Goal: Task Accomplishment & Management: Manage account settings

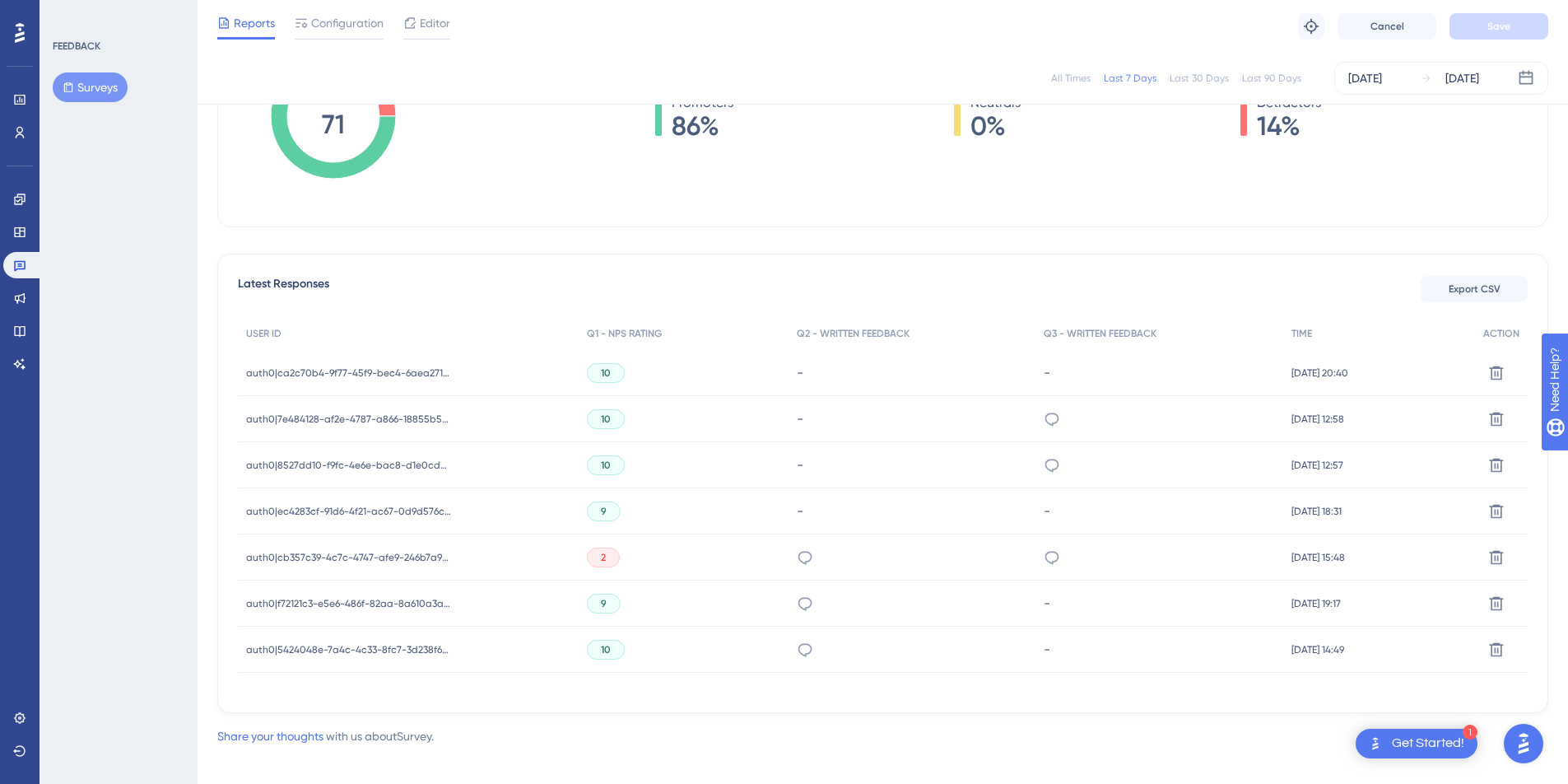
scroll to position [331, 0]
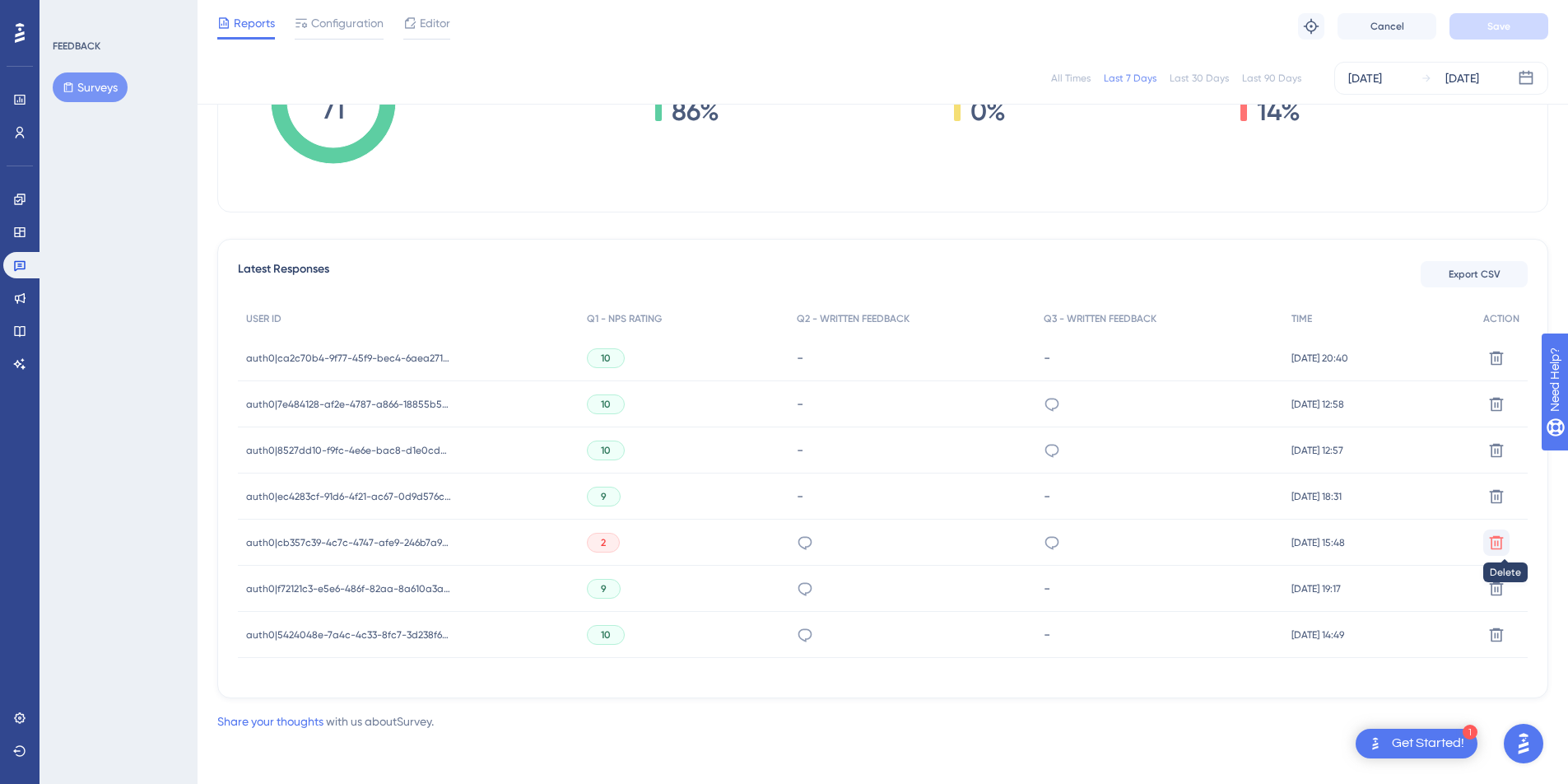
click at [1504, 553] on button at bounding box center [1497, 542] width 26 height 26
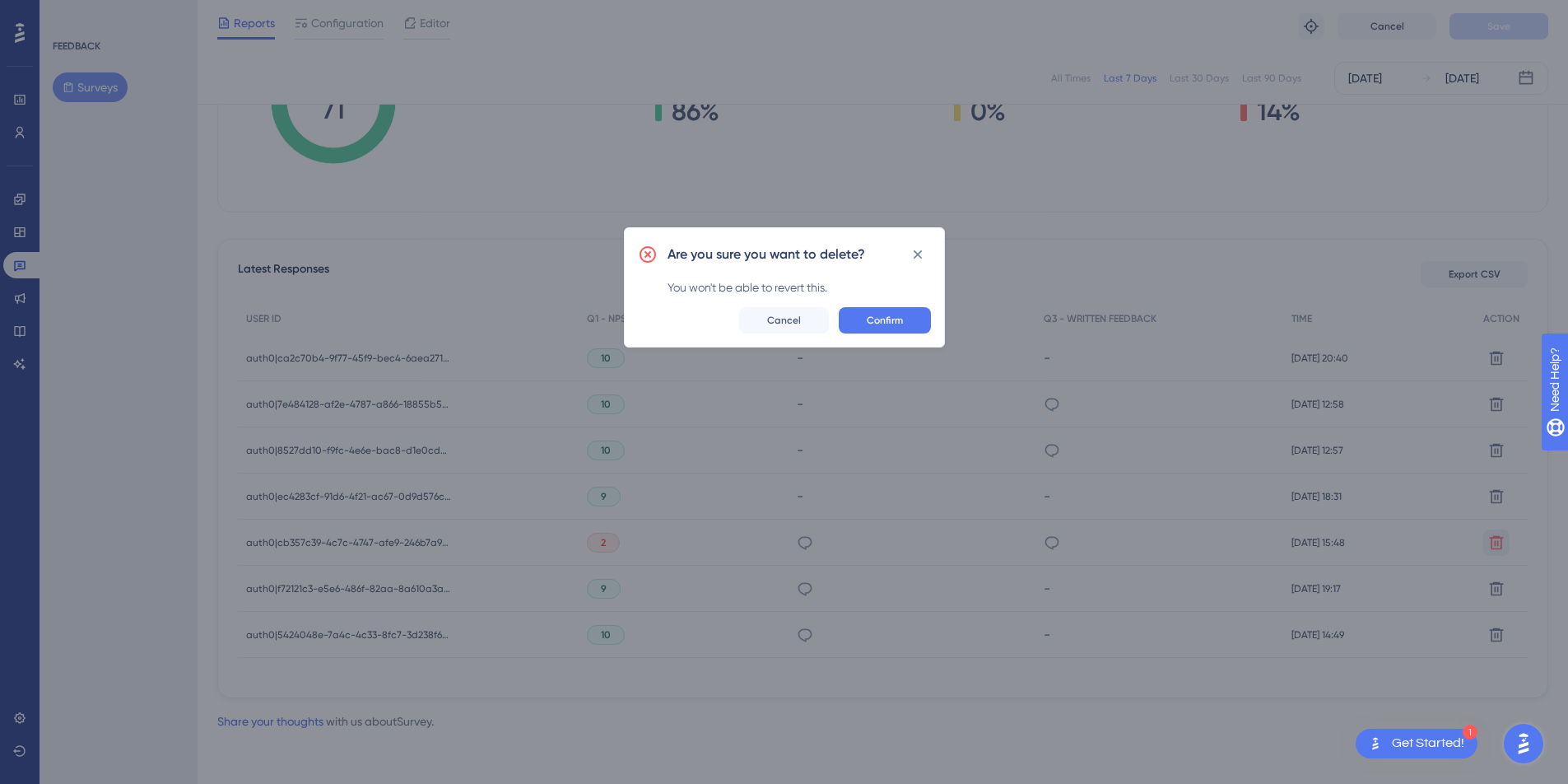
scroll to position [318, 0]
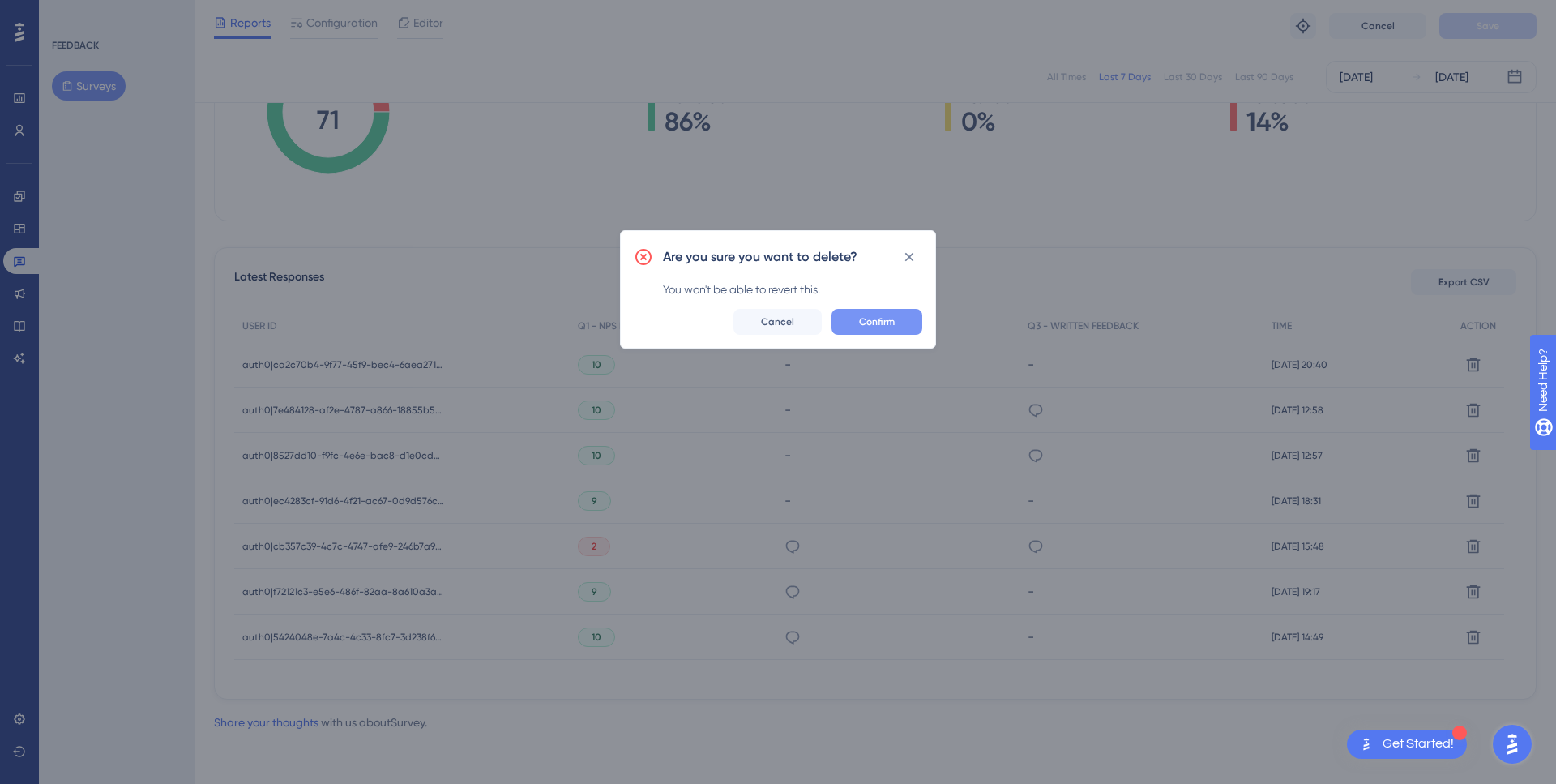
click at [903, 312] on button "Confirm" at bounding box center [877, 322] width 91 height 26
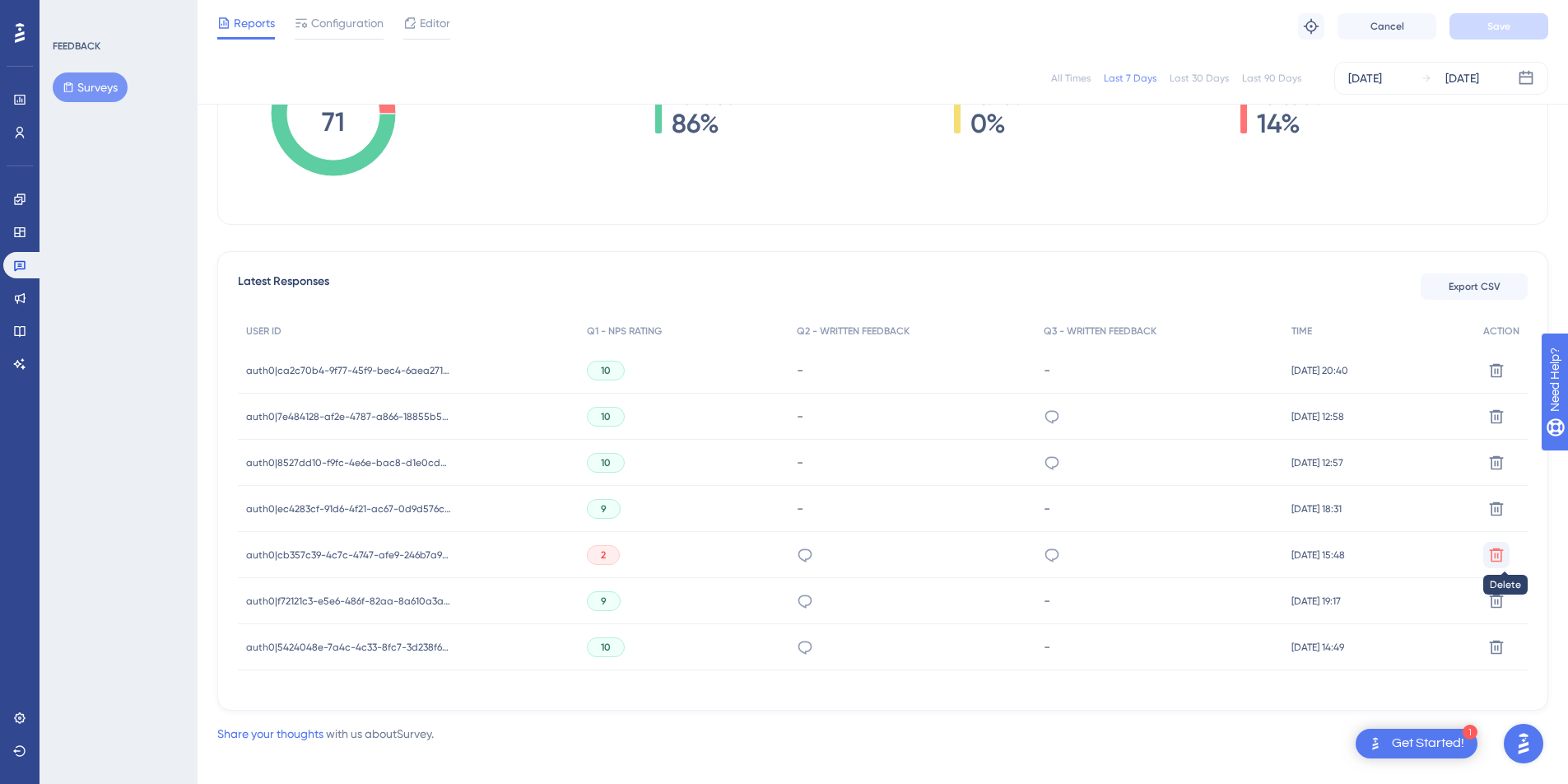
click at [1497, 561] on icon at bounding box center [1497, 554] width 14 height 14
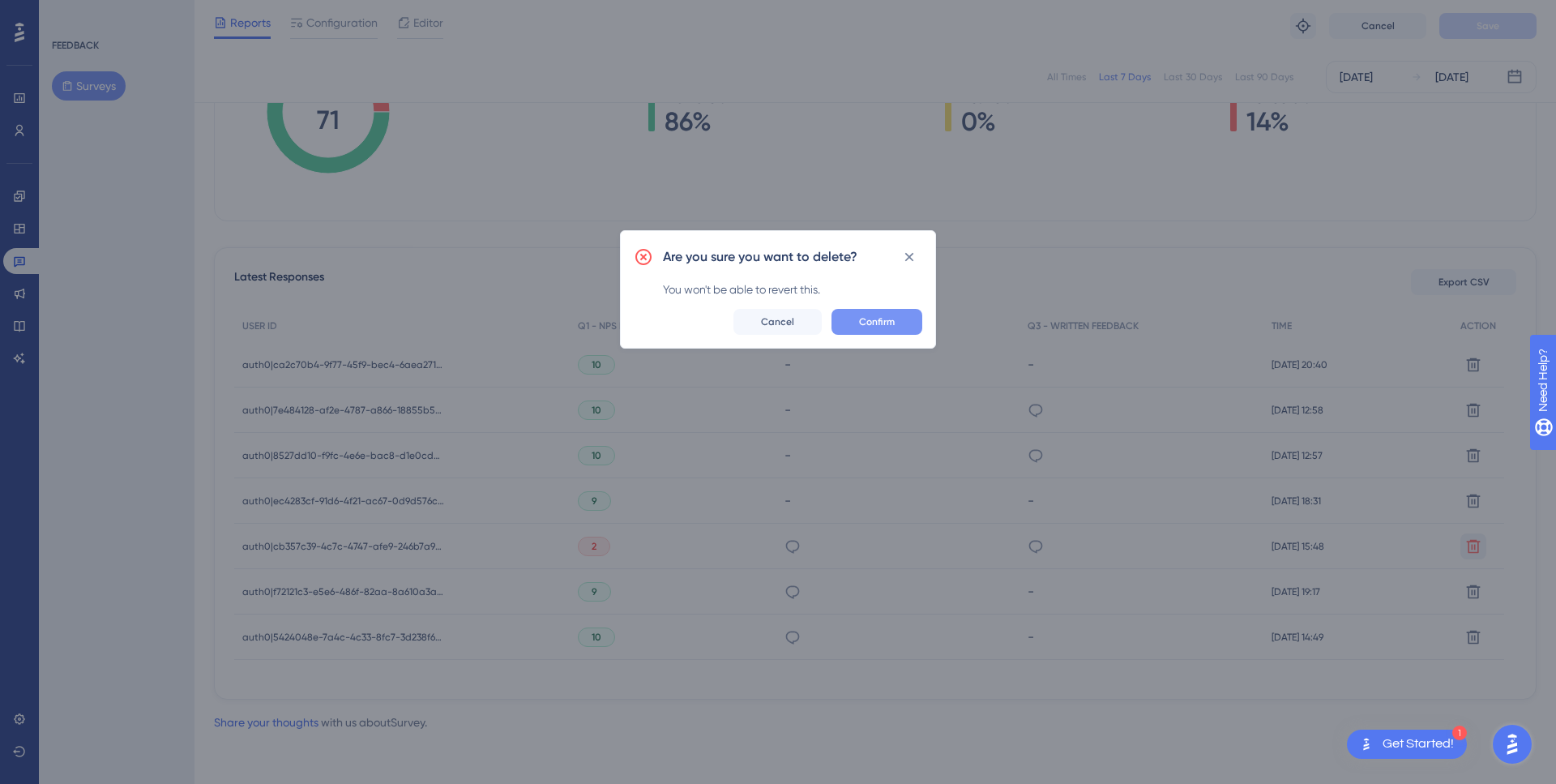
click at [861, 316] on span "Confirm" at bounding box center [877, 322] width 35 height 13
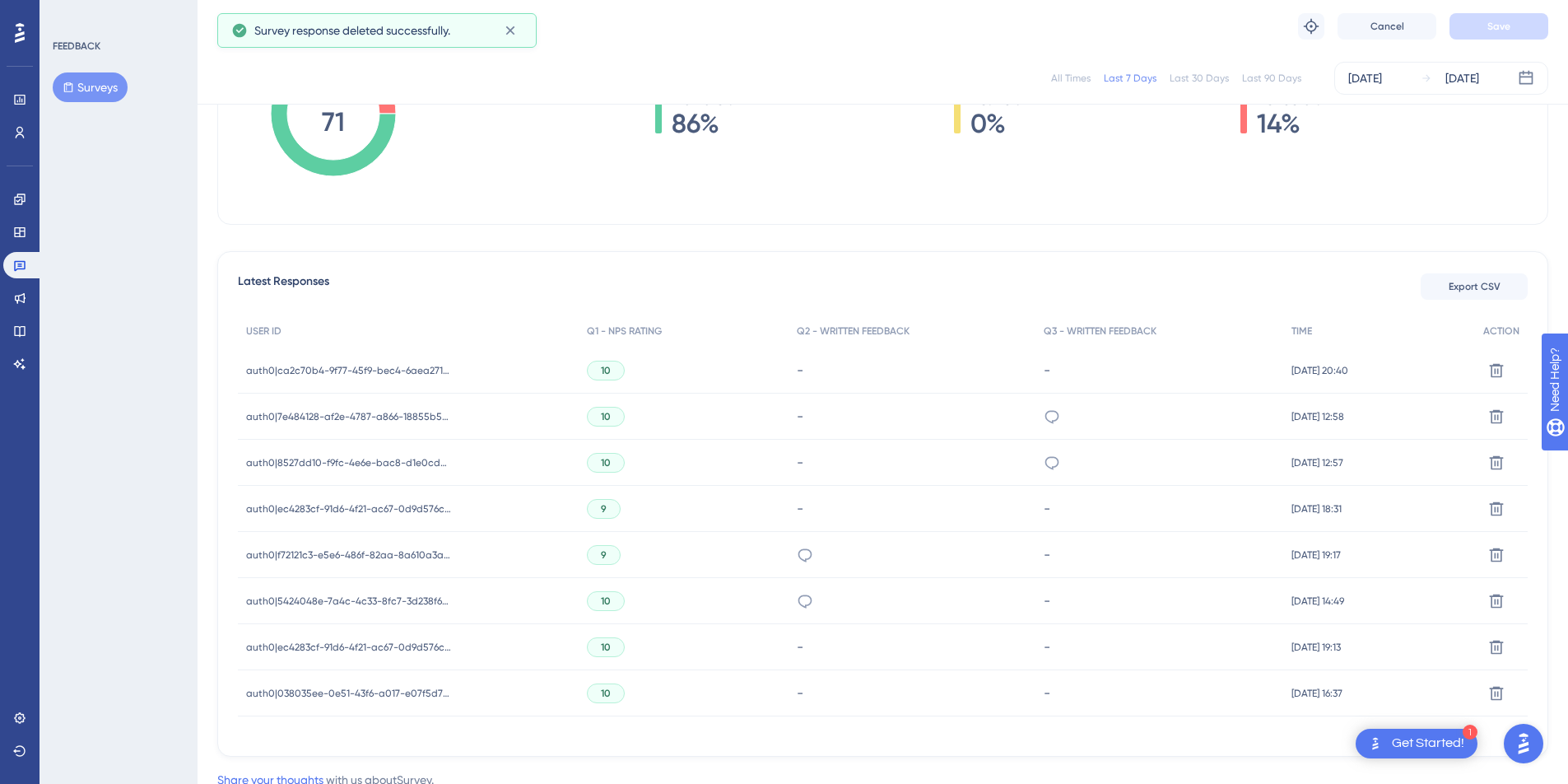
scroll to position [298, 0]
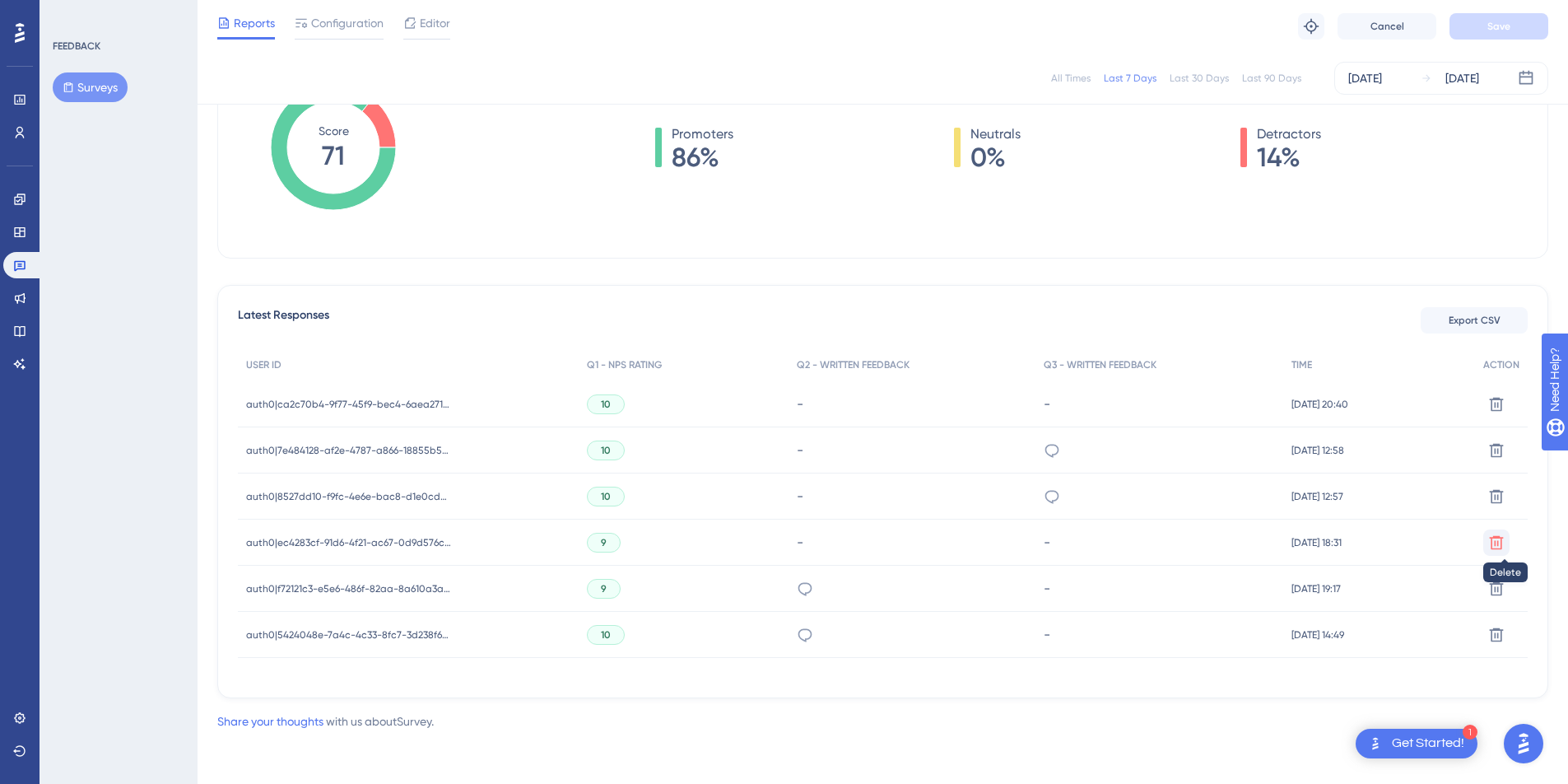
click at [1491, 536] on icon at bounding box center [1497, 542] width 14 height 14
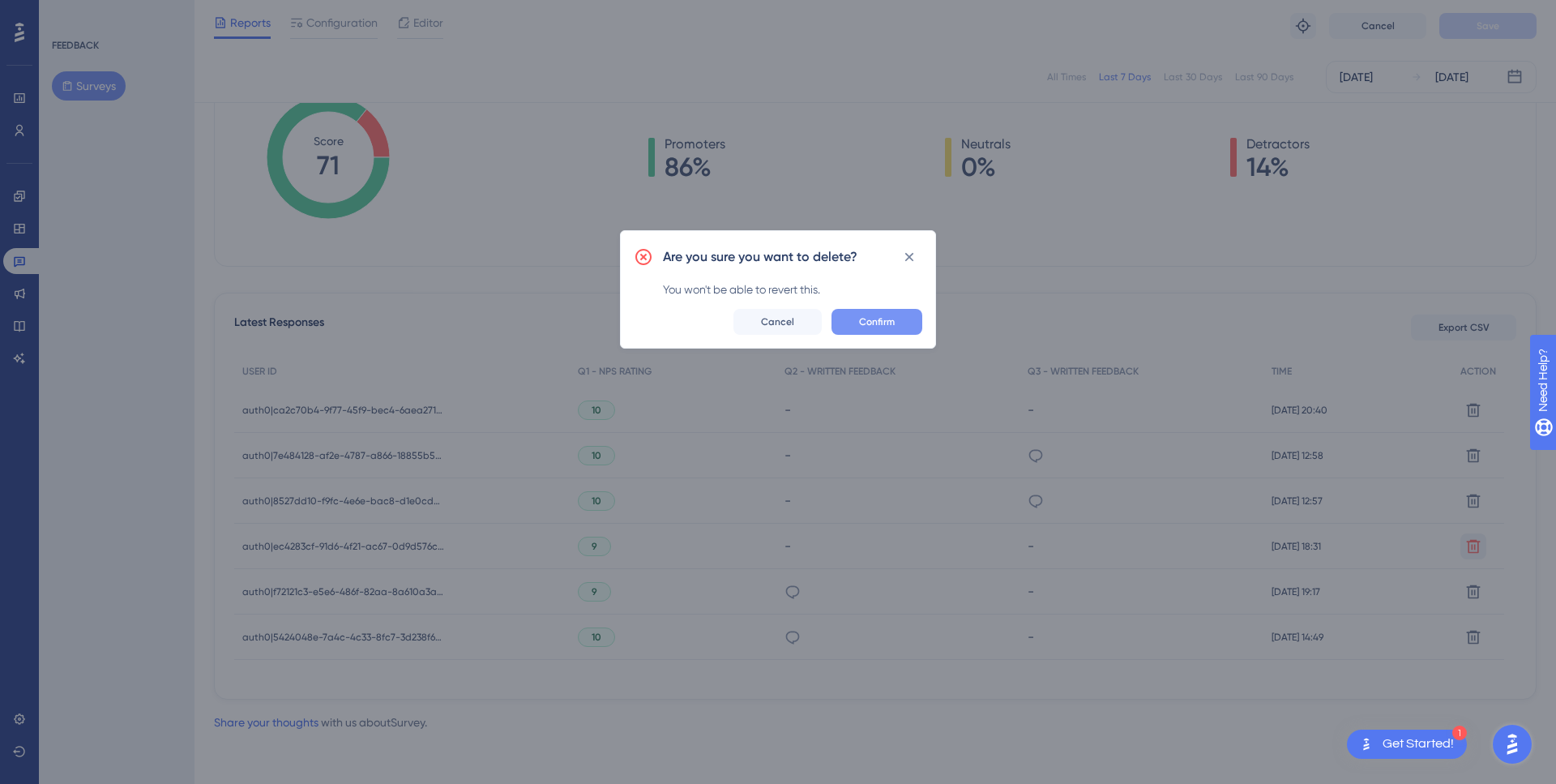
click at [901, 325] on button "Confirm" at bounding box center [877, 322] width 91 height 26
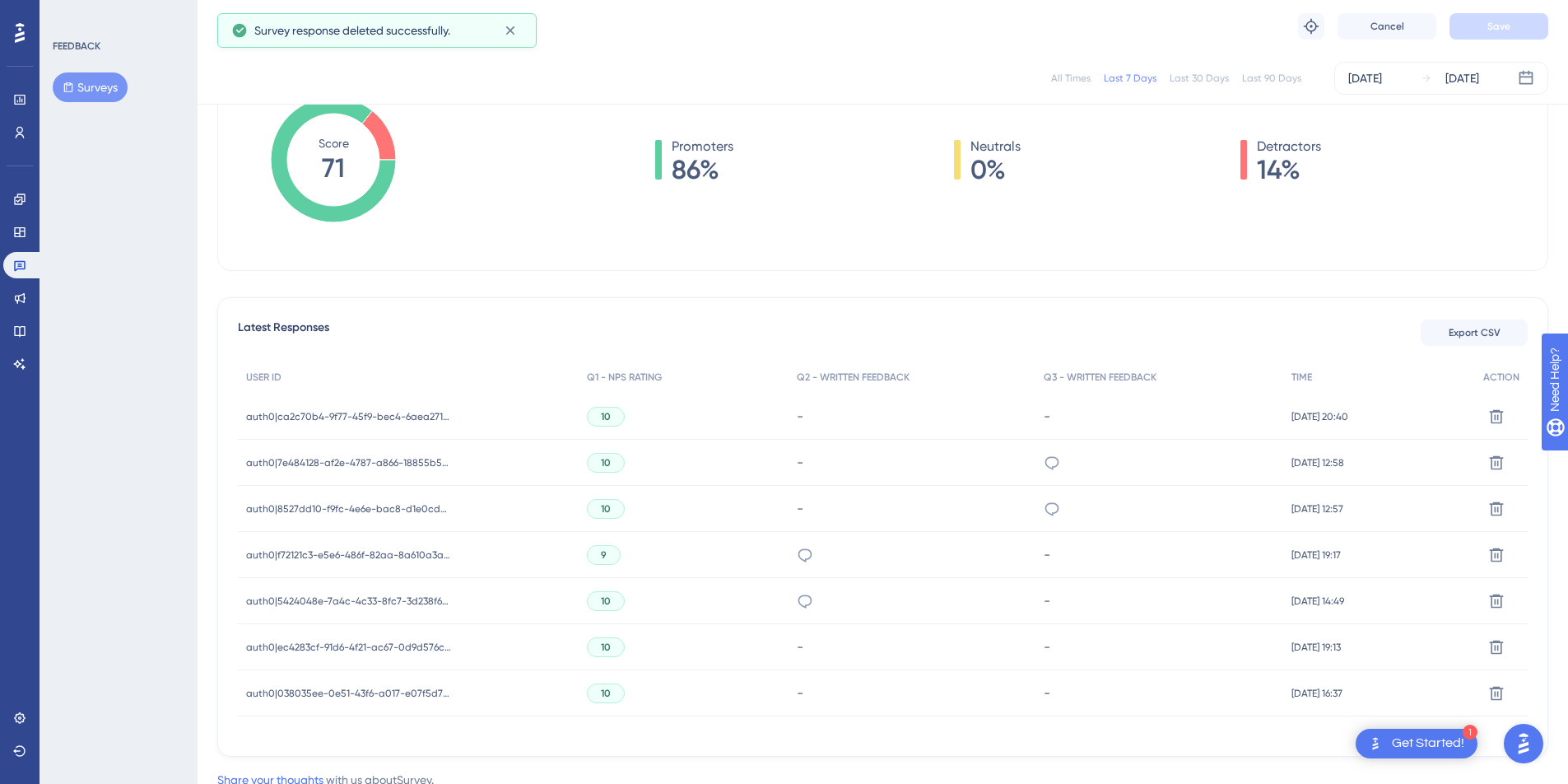
scroll to position [251, 0]
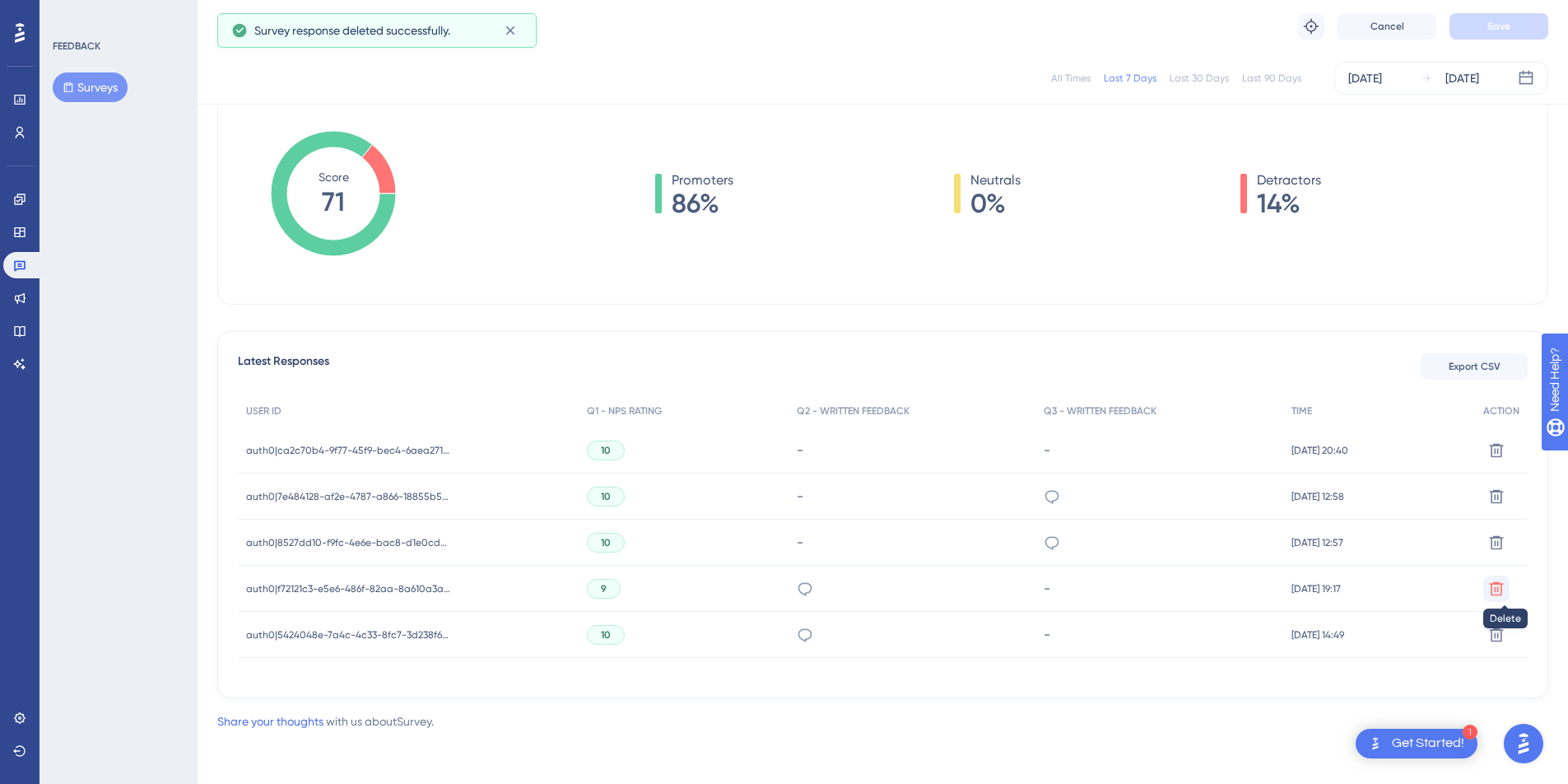
click at [1491, 581] on icon at bounding box center [1497, 588] width 14 height 14
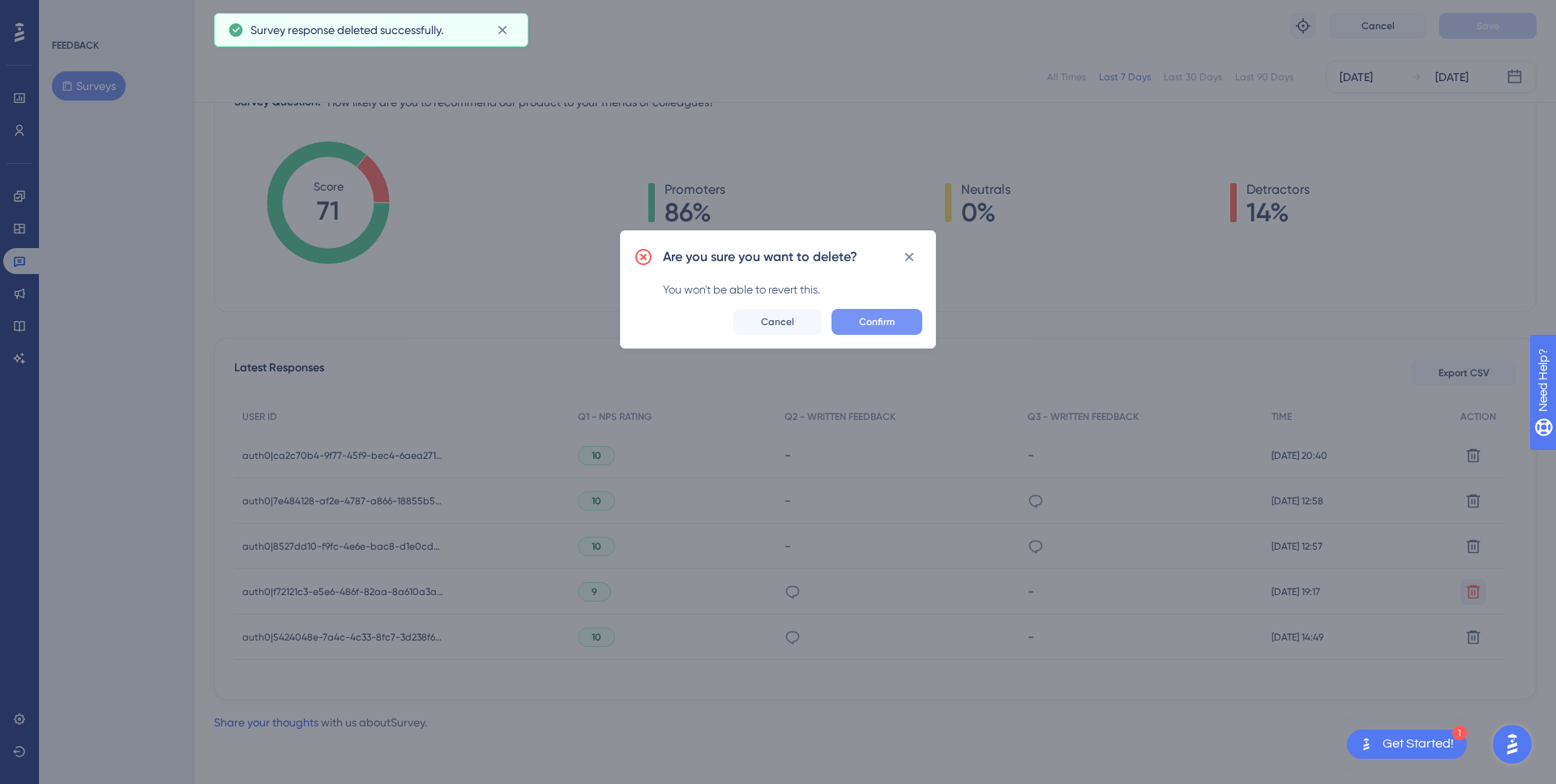
click at [883, 323] on span "Confirm" at bounding box center [877, 322] width 35 height 13
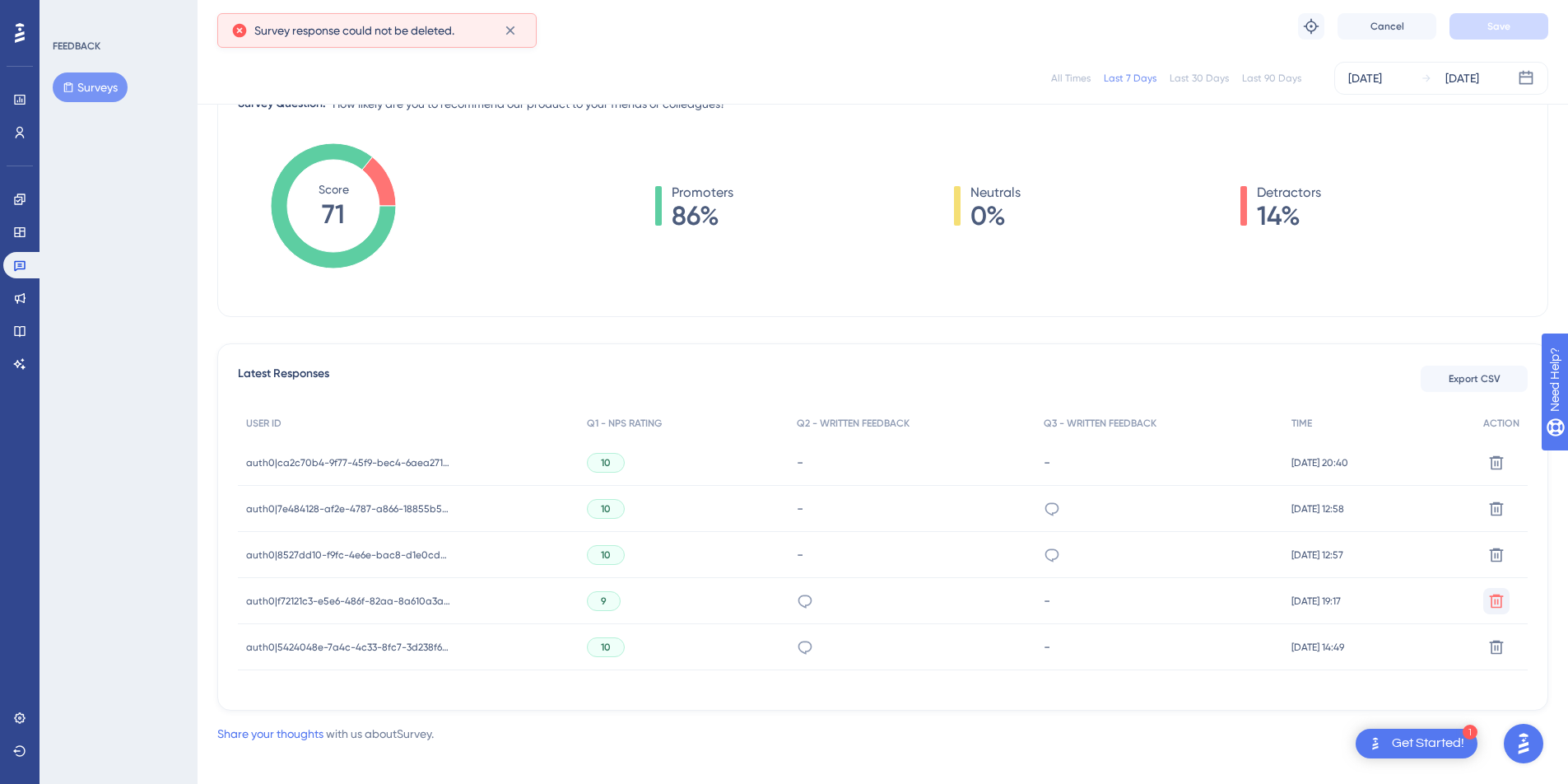
scroll to position [239, 0]
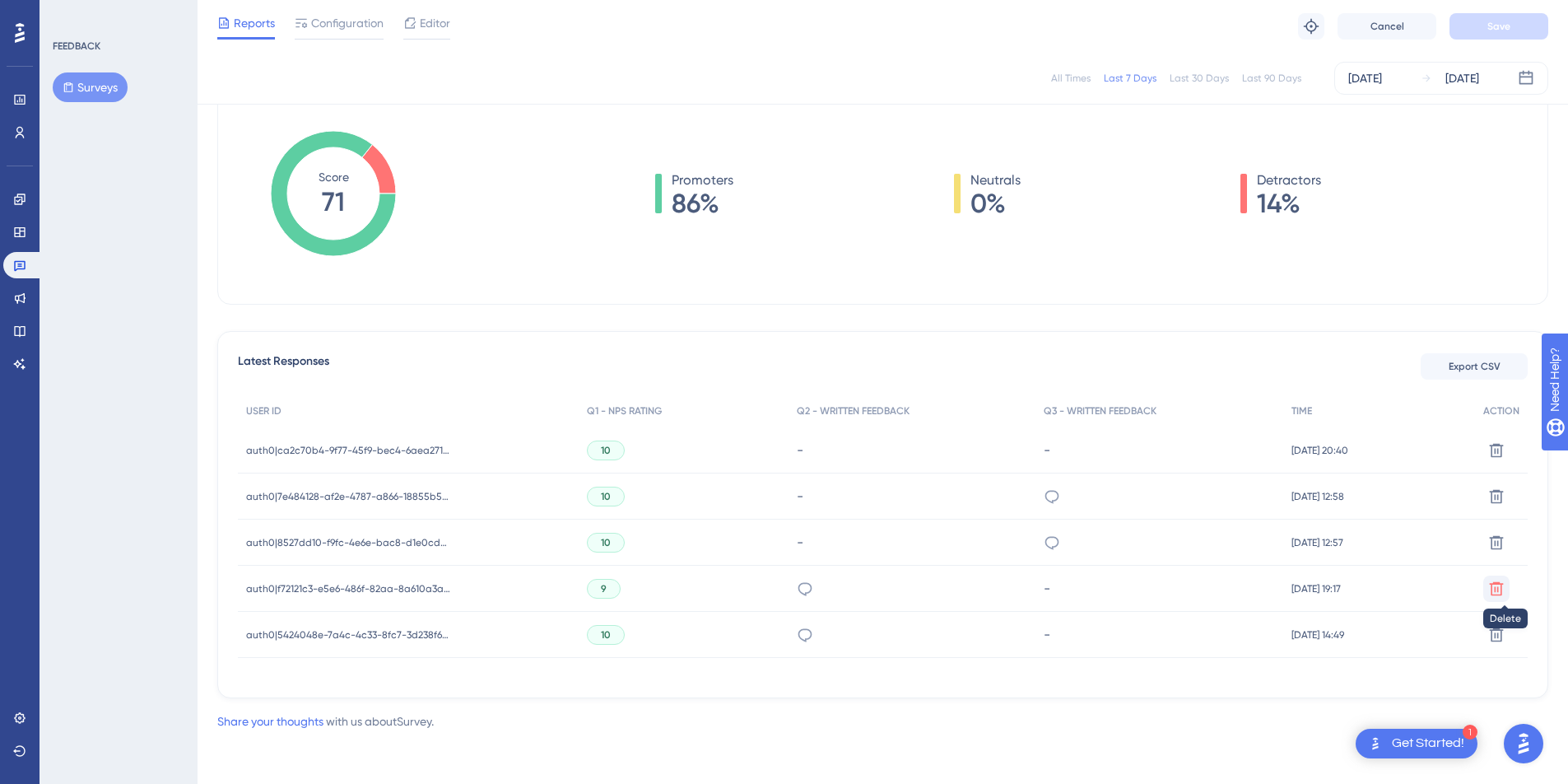
click at [1504, 590] on icon at bounding box center [1496, 588] width 16 height 16
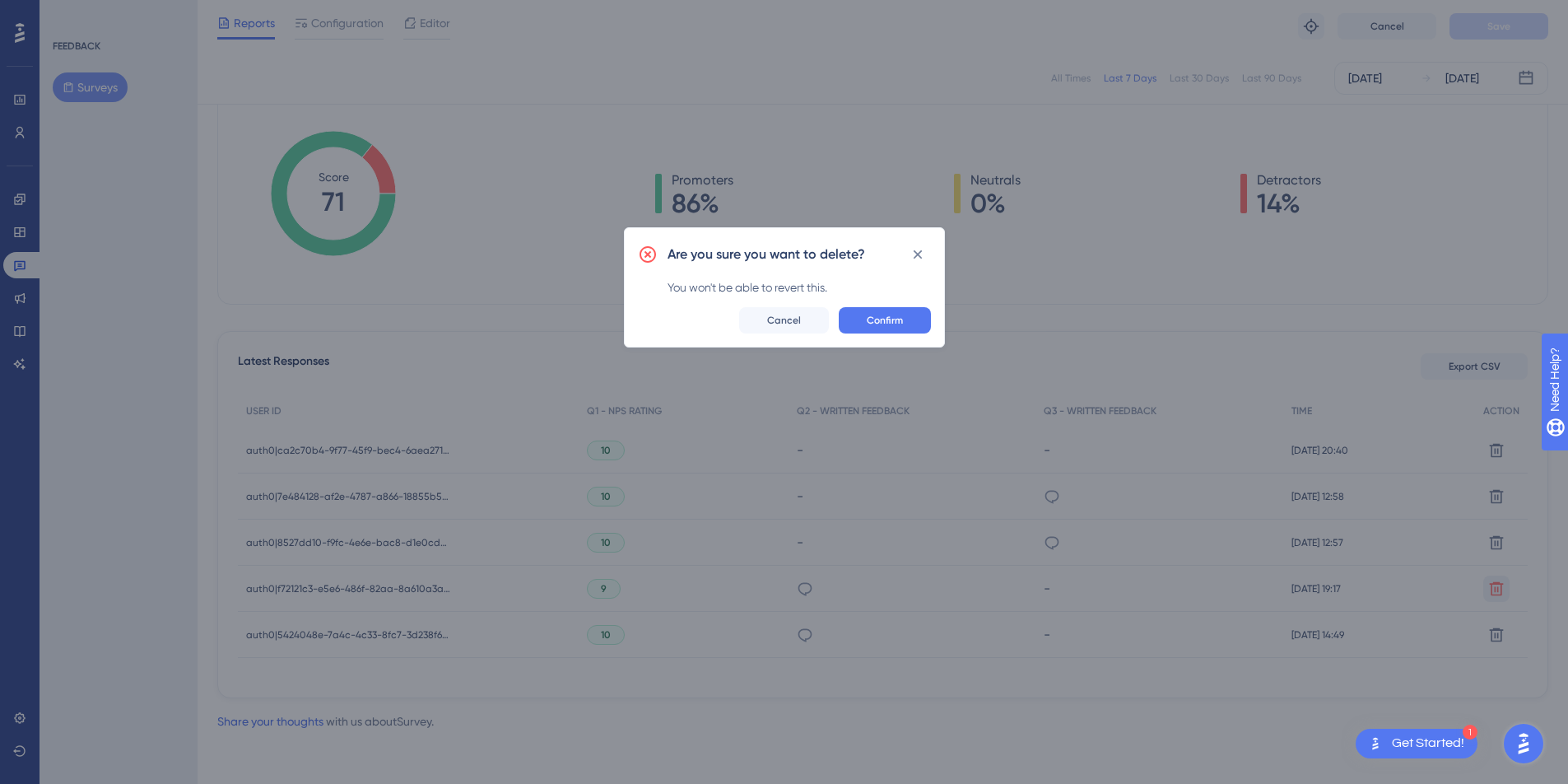
scroll to position [227, 0]
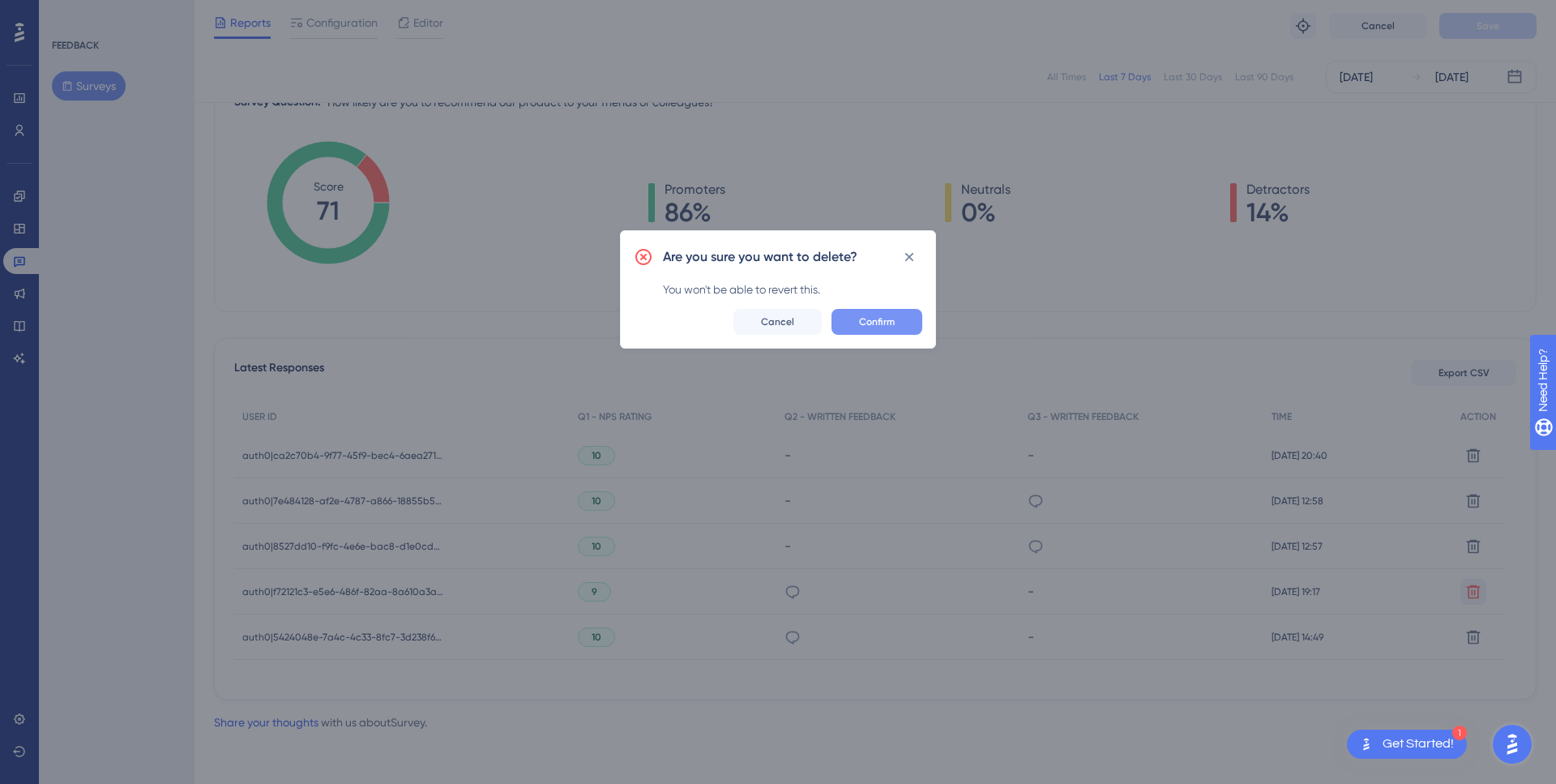
click at [874, 322] on span "Confirm" at bounding box center [877, 322] width 35 height 13
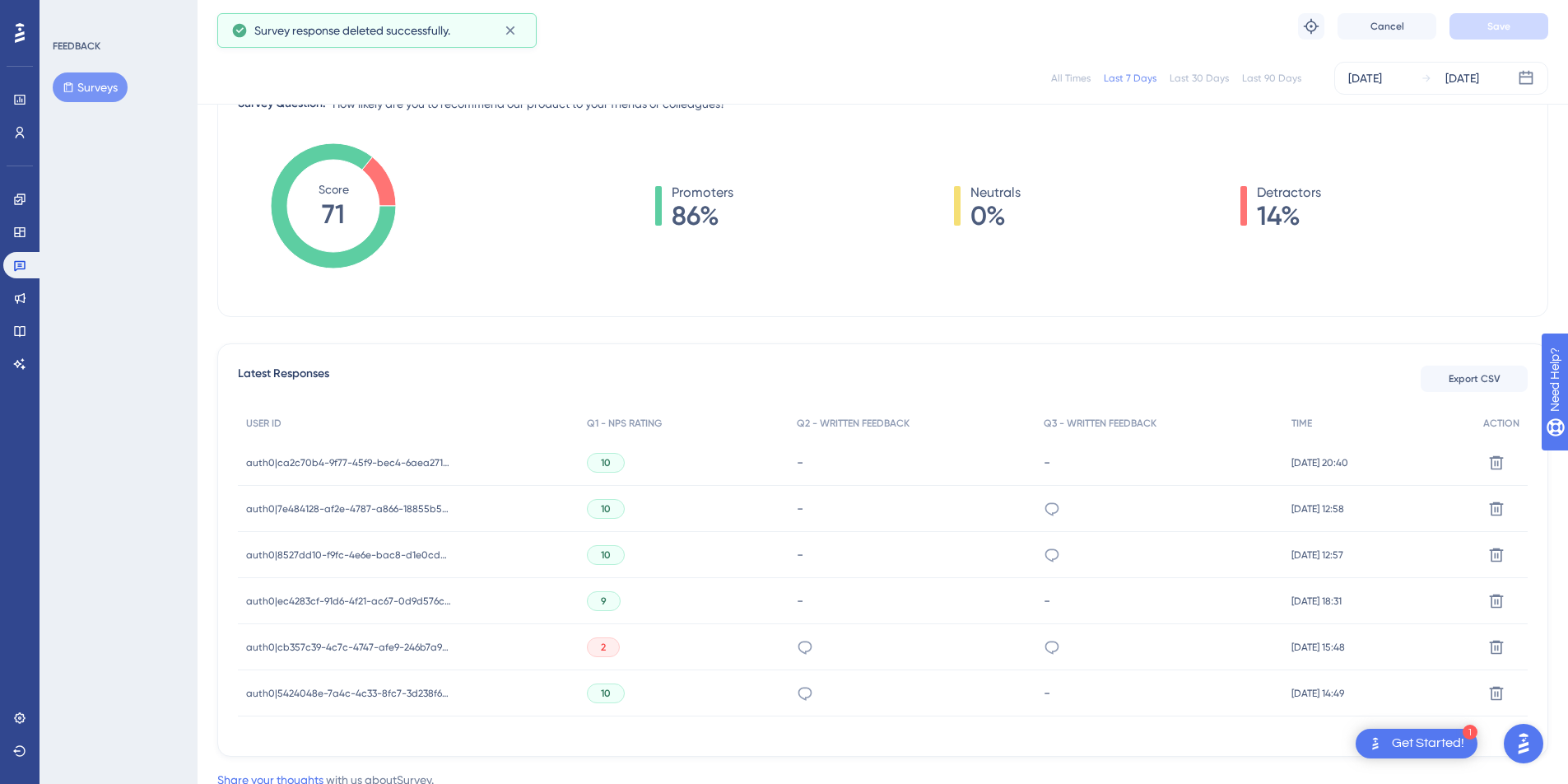
scroll to position [285, 0]
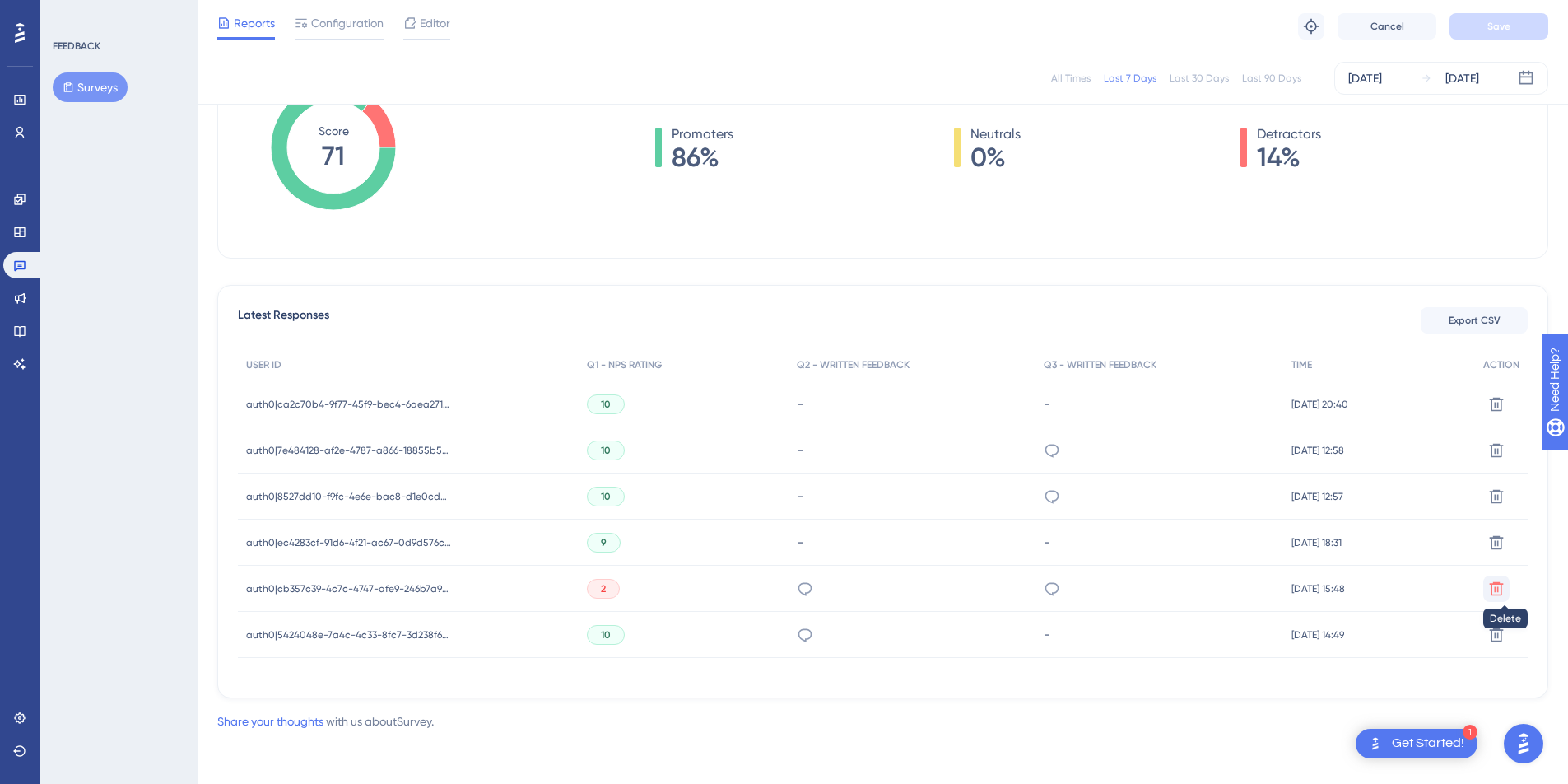
click at [1491, 590] on icon at bounding box center [1496, 588] width 16 height 16
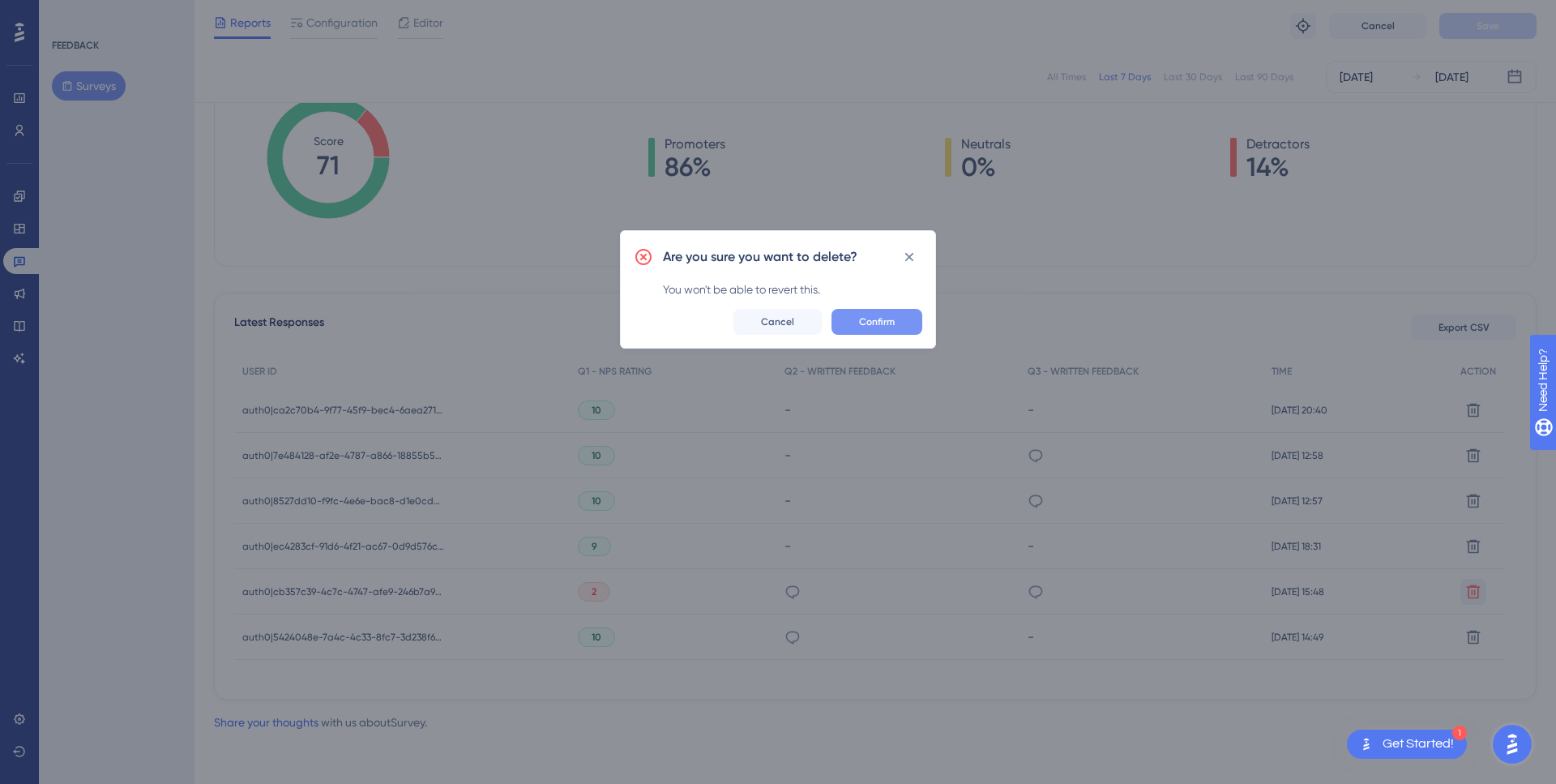
click at [859, 328] on button "Confirm" at bounding box center [877, 322] width 91 height 26
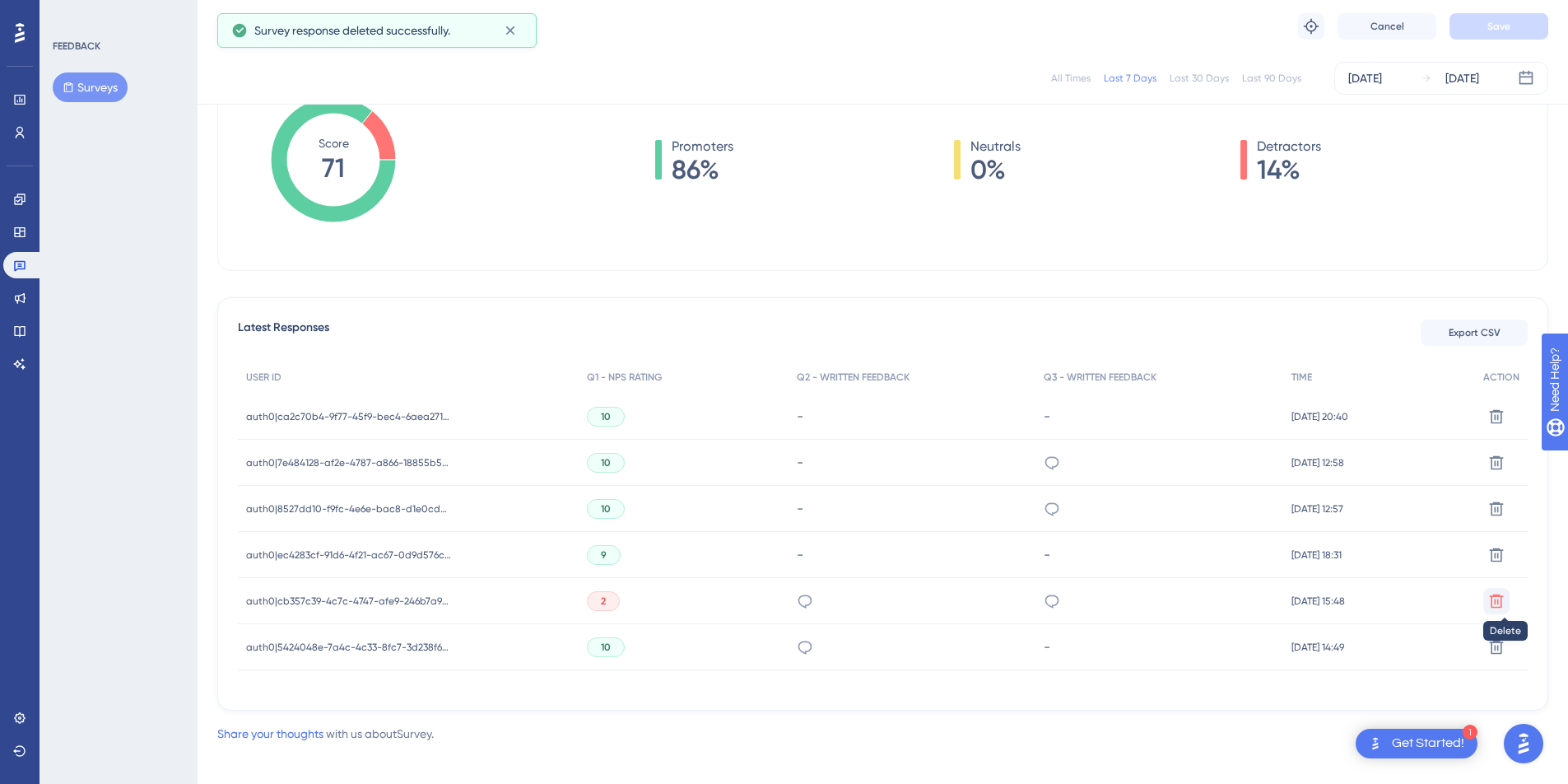
click at [1500, 606] on icon at bounding box center [1497, 600] width 14 height 14
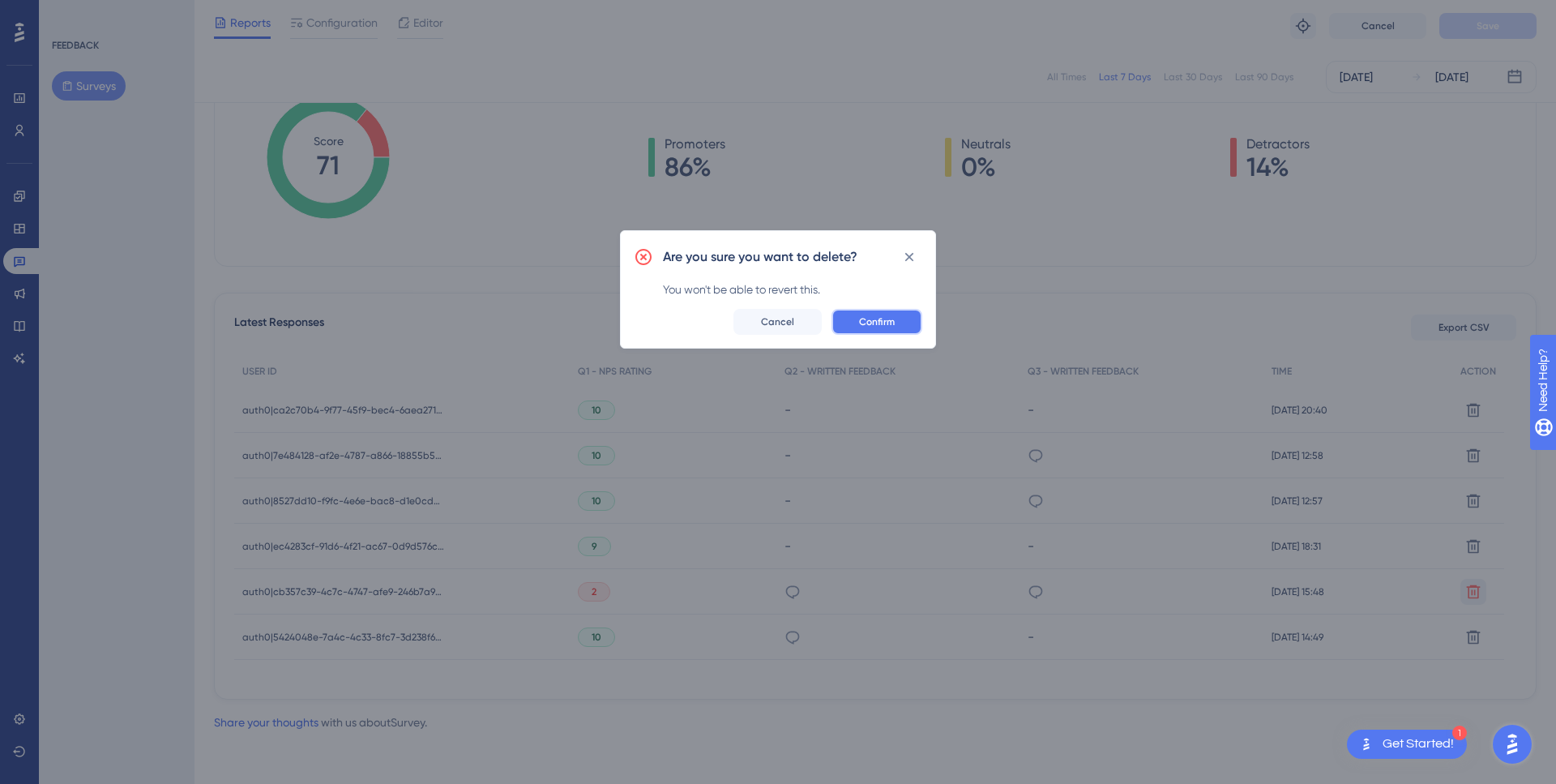
click at [887, 319] on span "Confirm" at bounding box center [877, 322] width 35 height 13
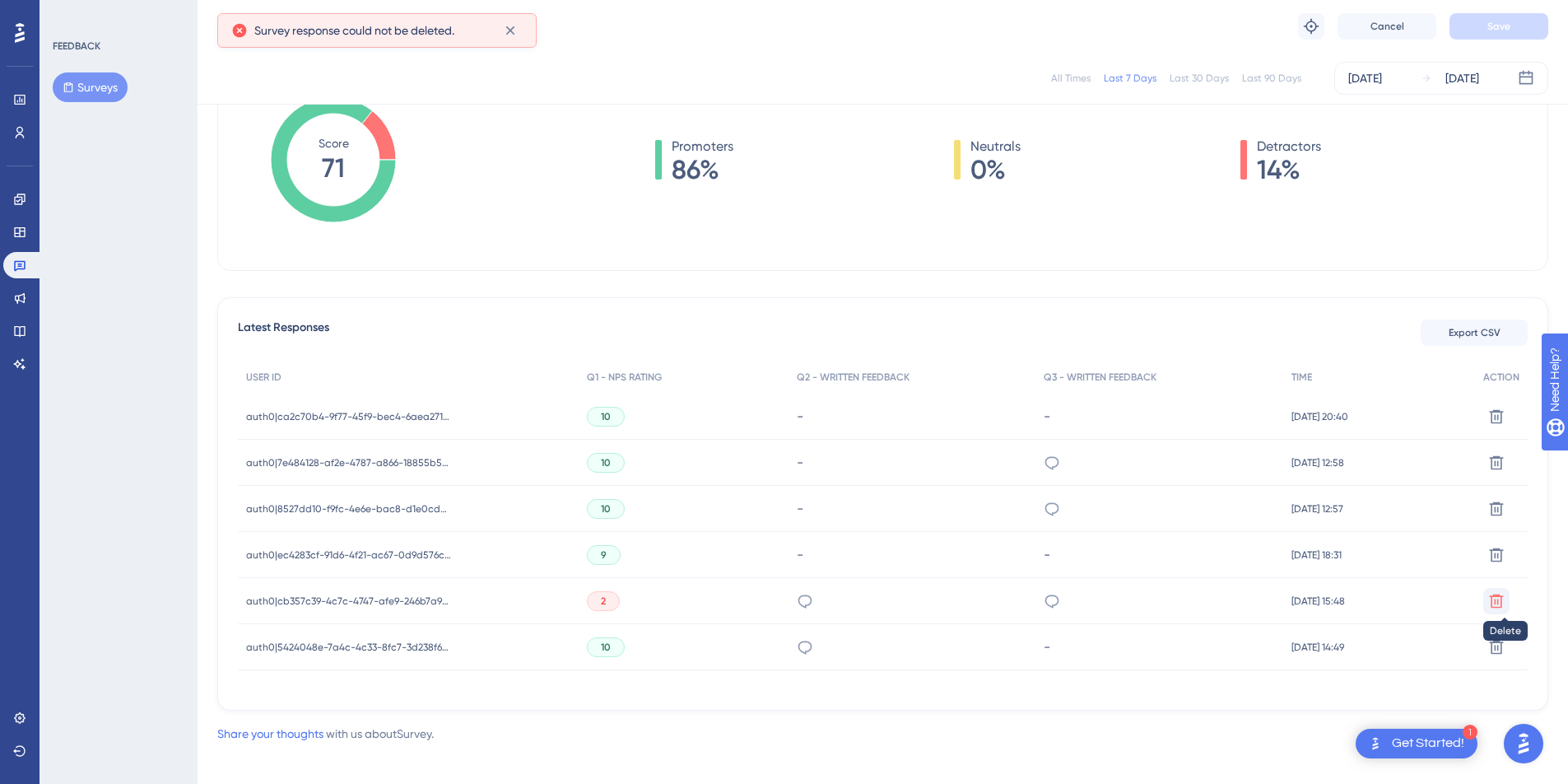
click at [1502, 605] on icon at bounding box center [1497, 600] width 14 height 14
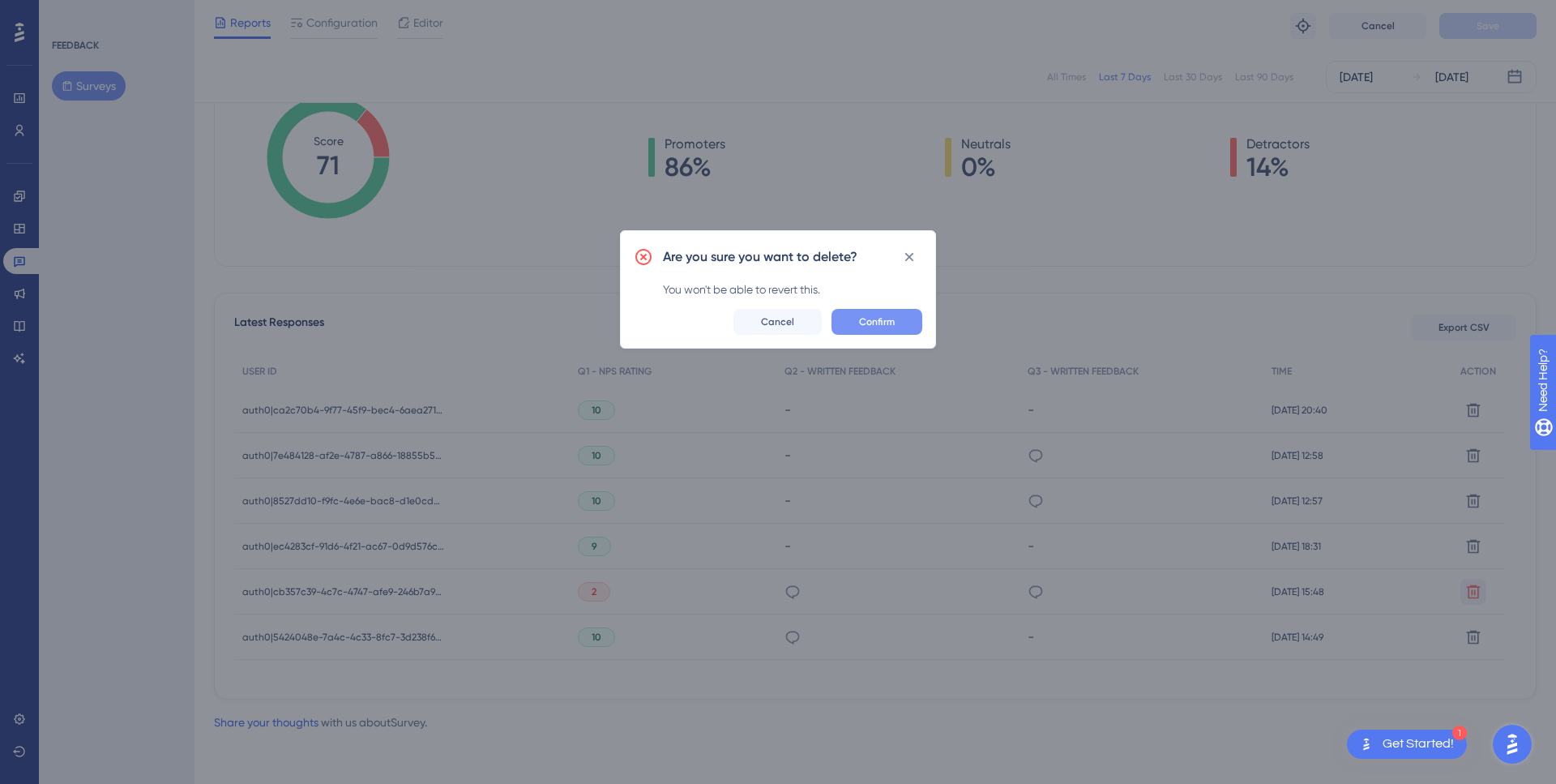
click at [844, 316] on button "Confirm" at bounding box center [877, 322] width 91 height 26
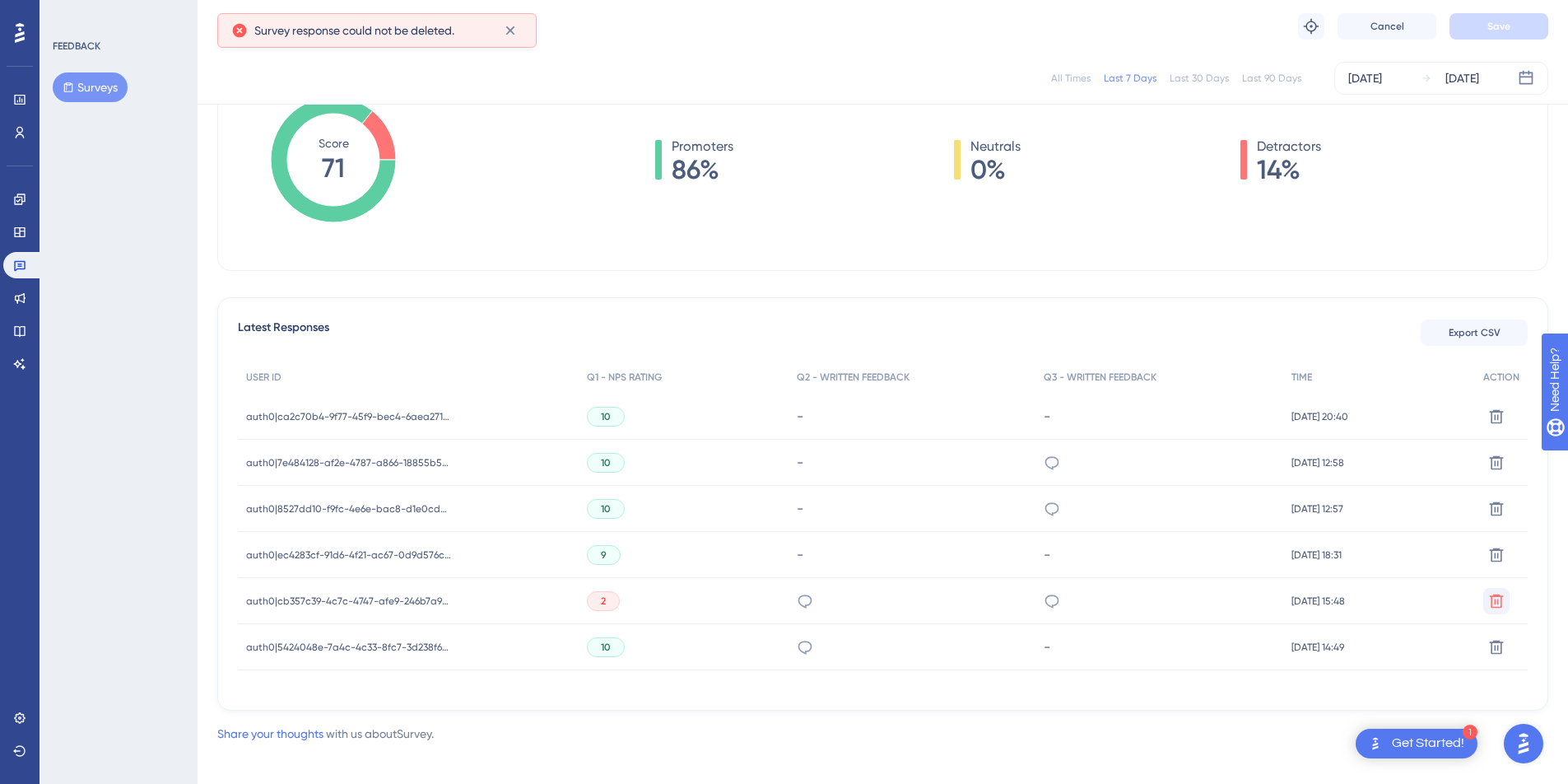
click at [331, 35] on span "Survey response could not be deleted." at bounding box center [354, 30] width 200 height 20
click at [514, 33] on icon at bounding box center [510, 31] width 9 height 9
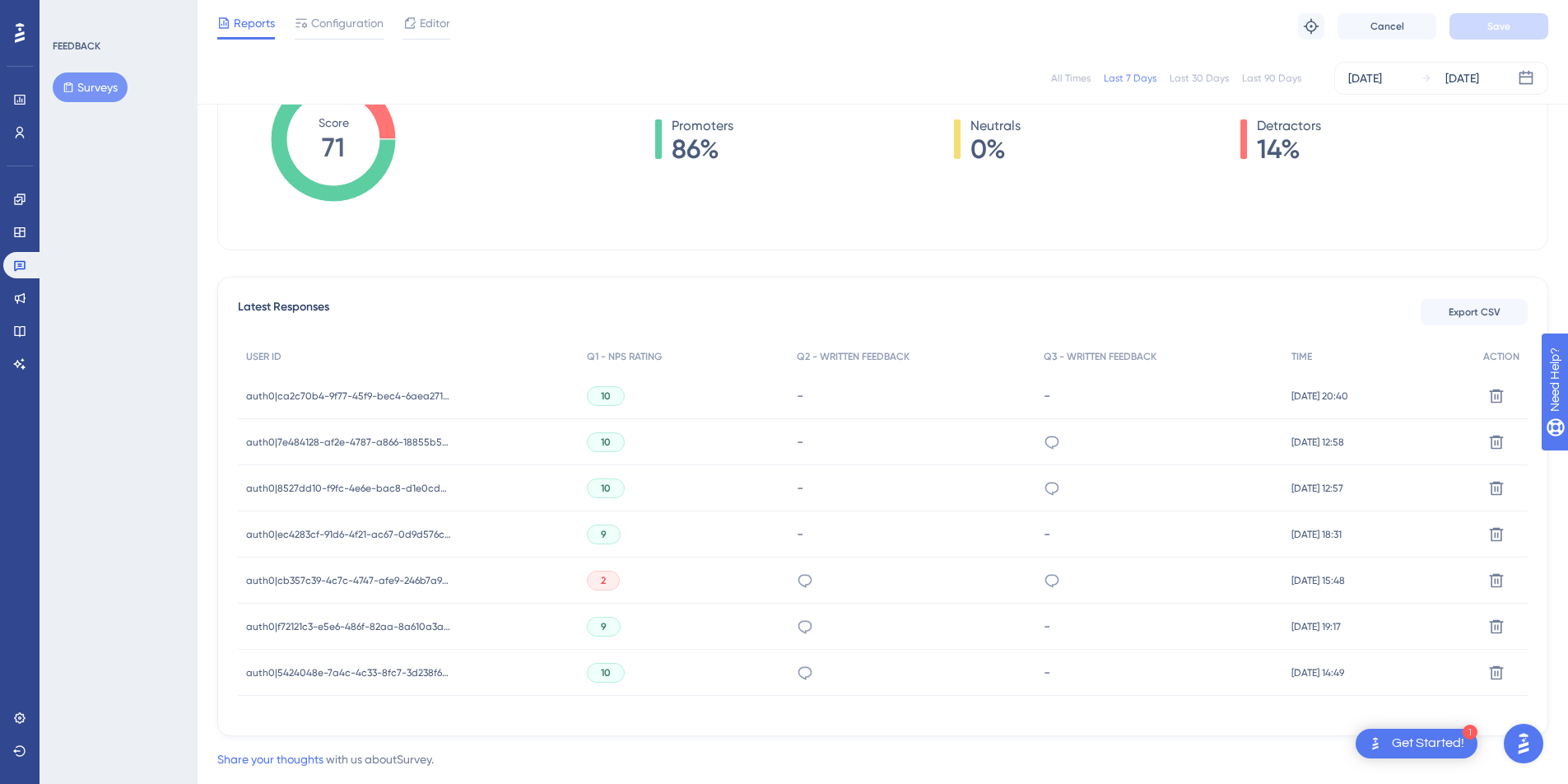
scroll to position [331, 0]
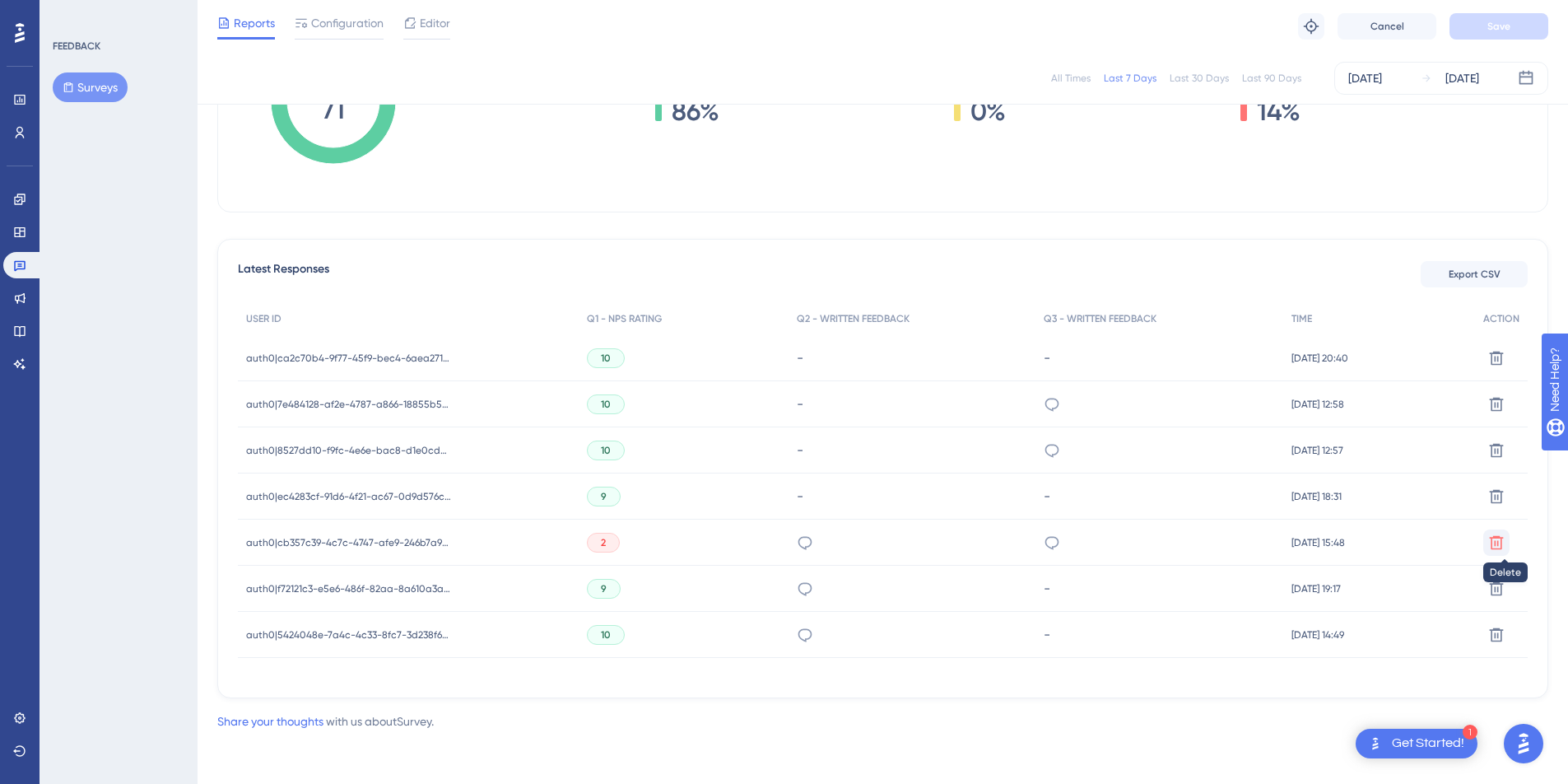
click at [1491, 547] on icon at bounding box center [1496, 542] width 16 height 16
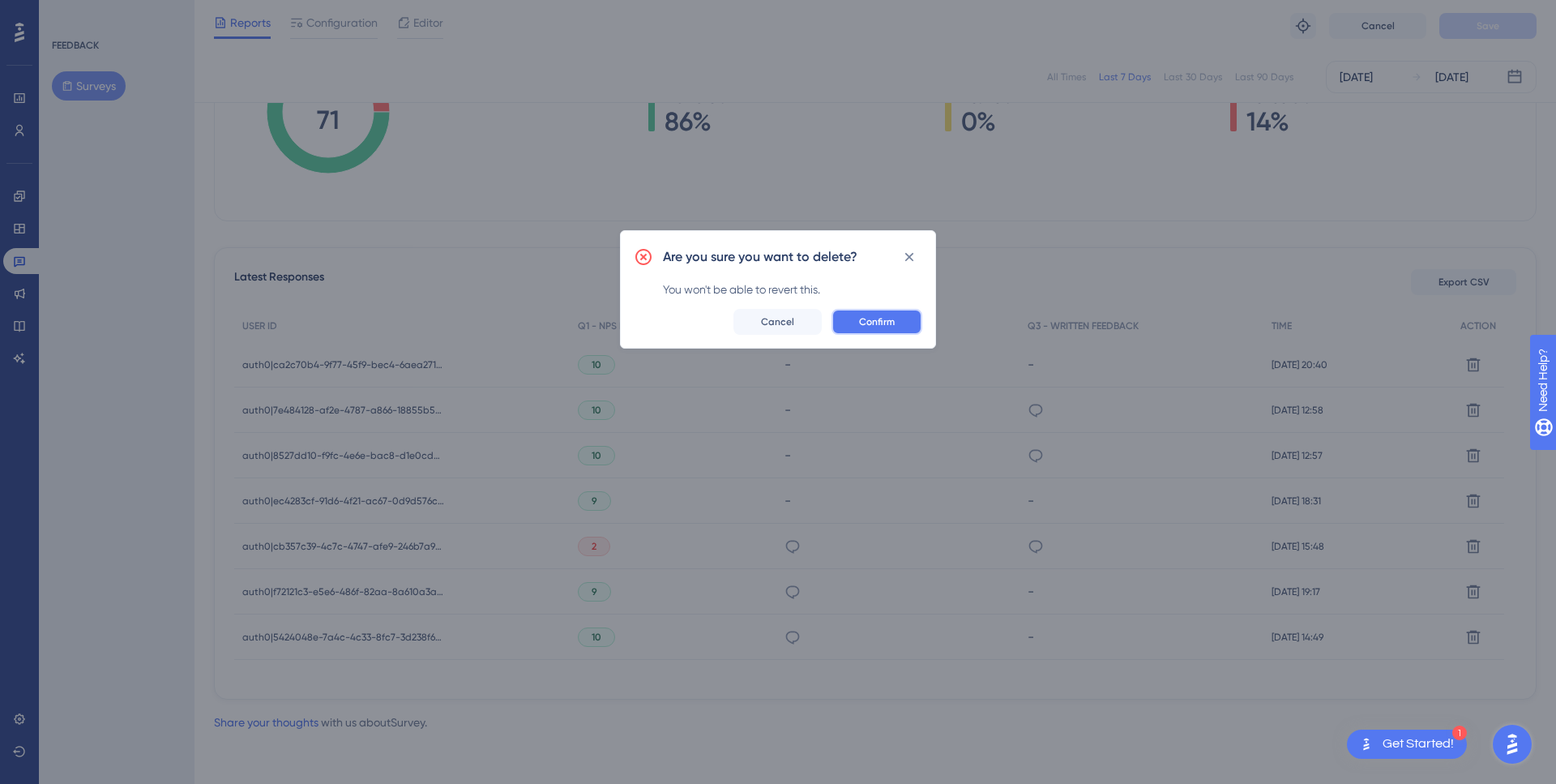
click at [899, 321] on button "Confirm" at bounding box center [877, 322] width 91 height 26
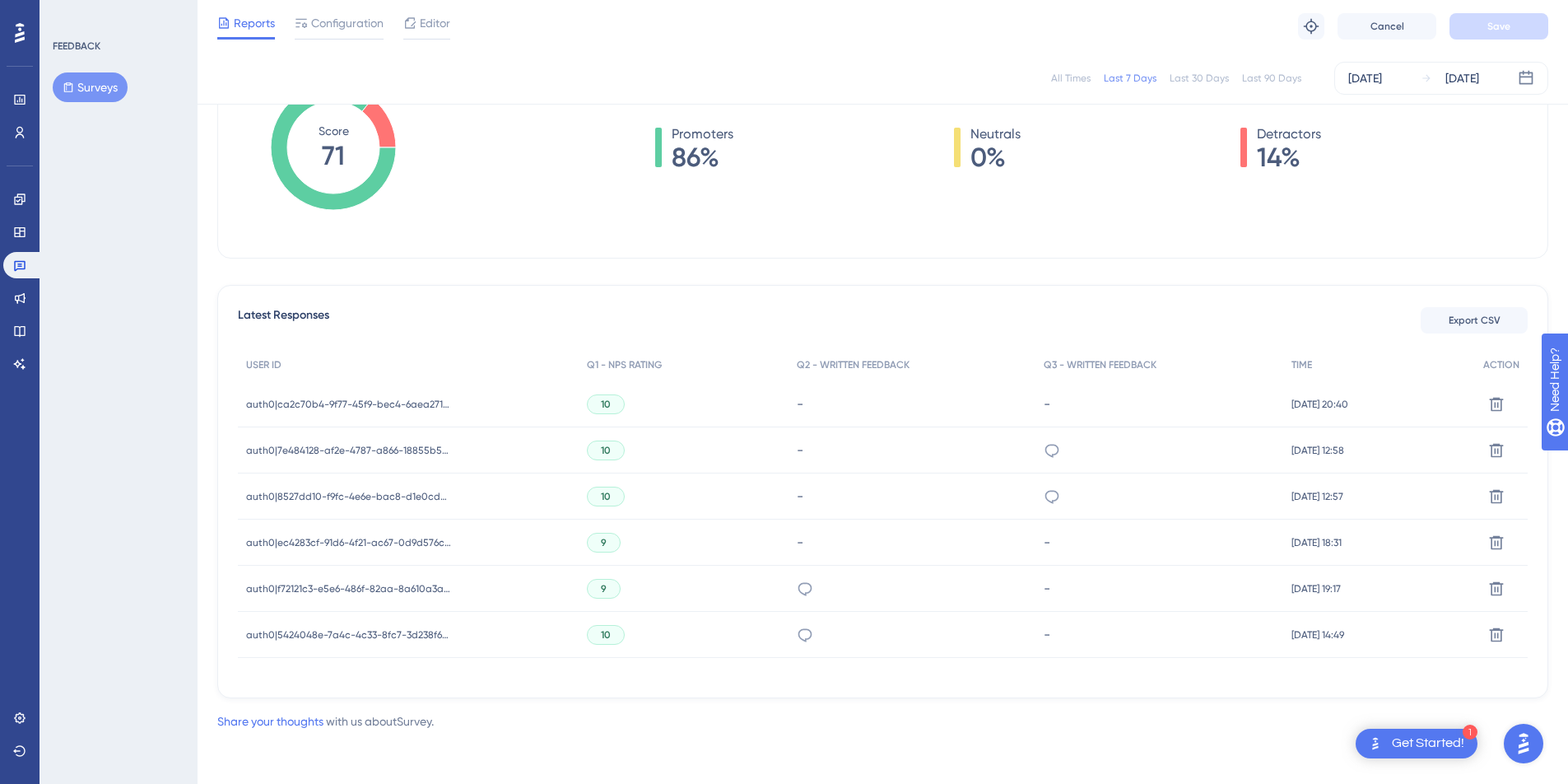
scroll to position [285, 0]
click at [1382, 77] on div "[DATE]" at bounding box center [1366, 77] width 34 height 20
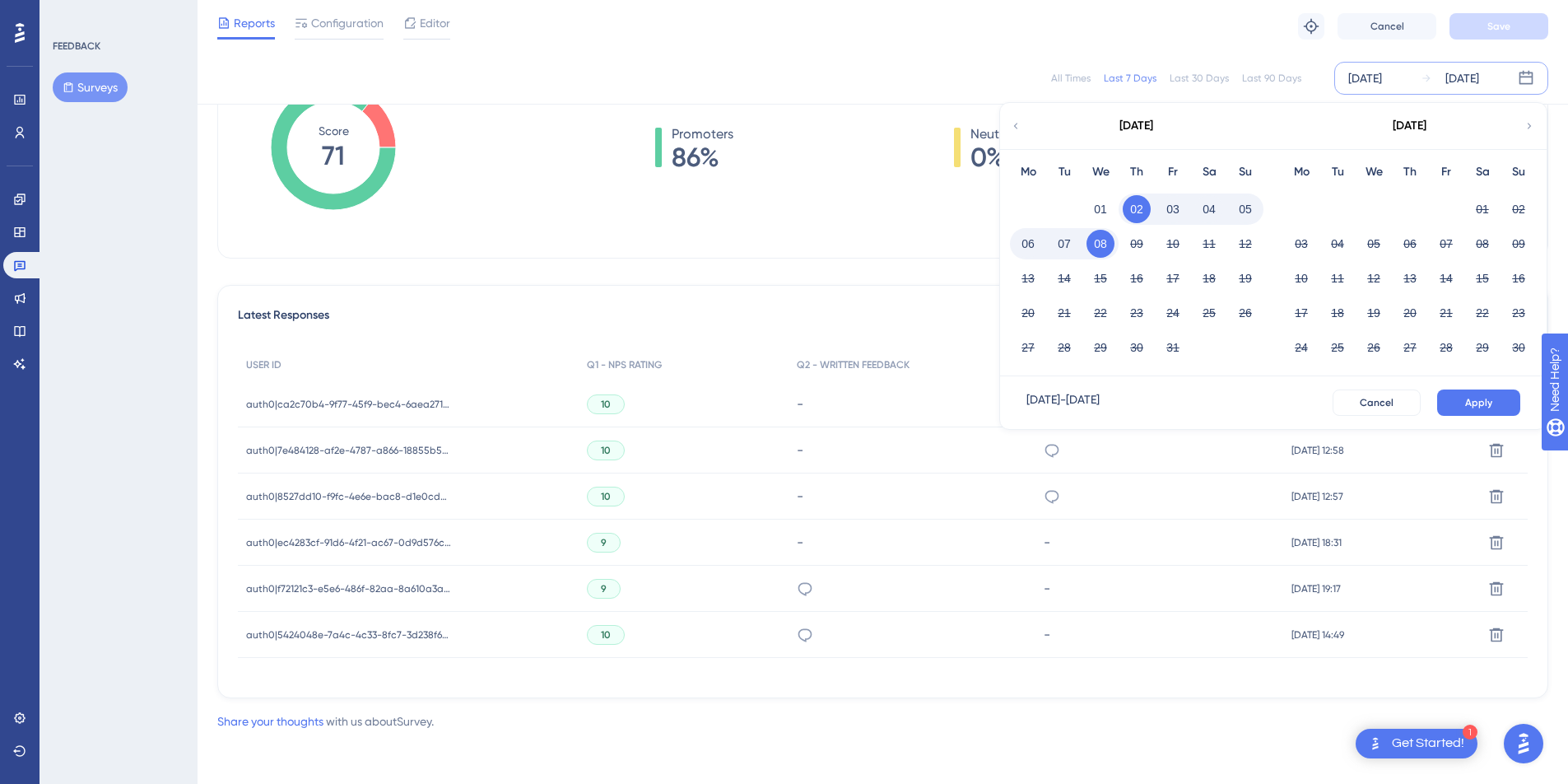
click at [1092, 245] on button "08" at bounding box center [1100, 244] width 28 height 28
click at [1382, 76] on div "[DATE]" at bounding box center [1366, 77] width 34 height 20
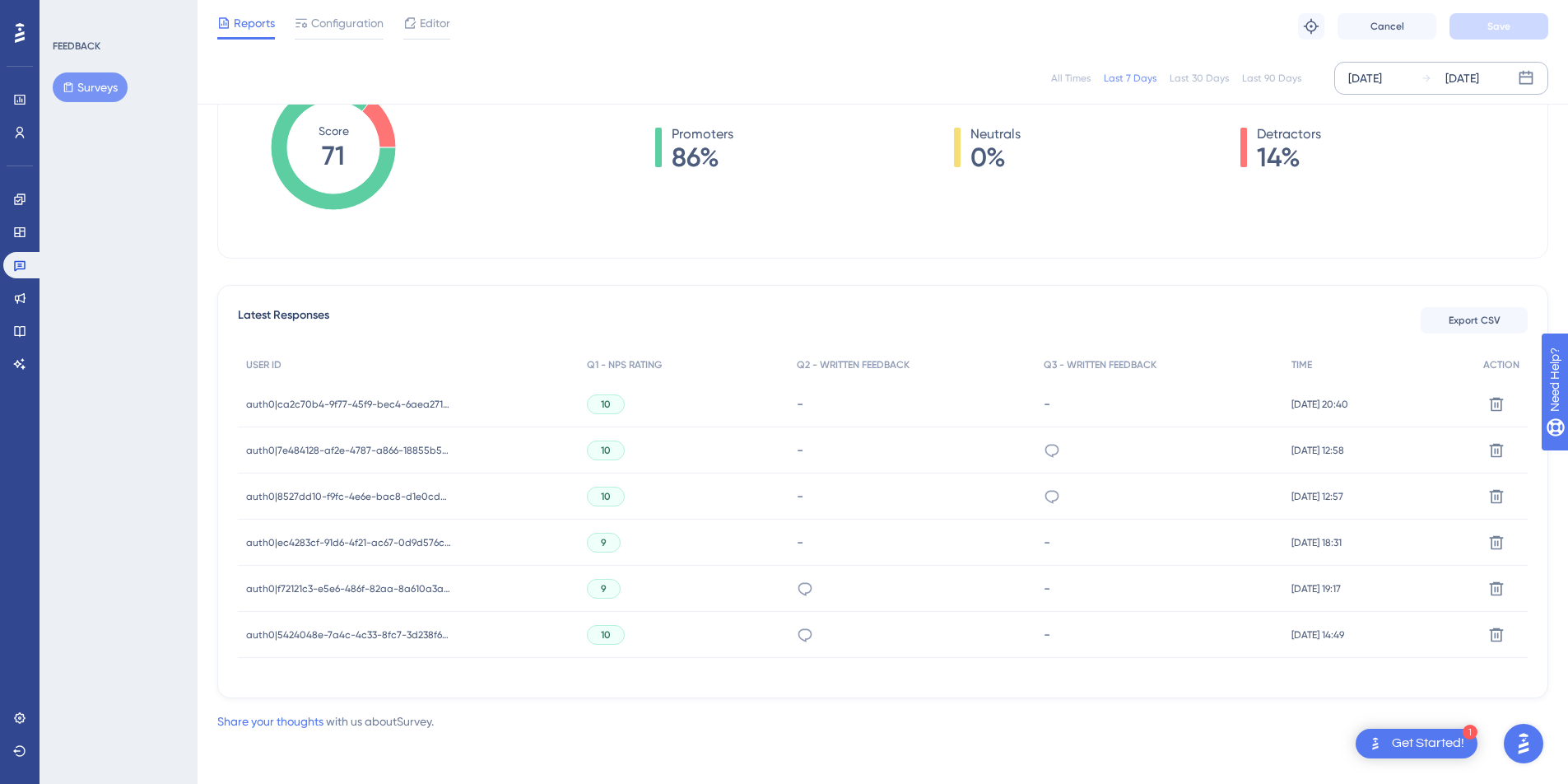
click at [1382, 77] on div "[DATE]" at bounding box center [1366, 77] width 34 height 20
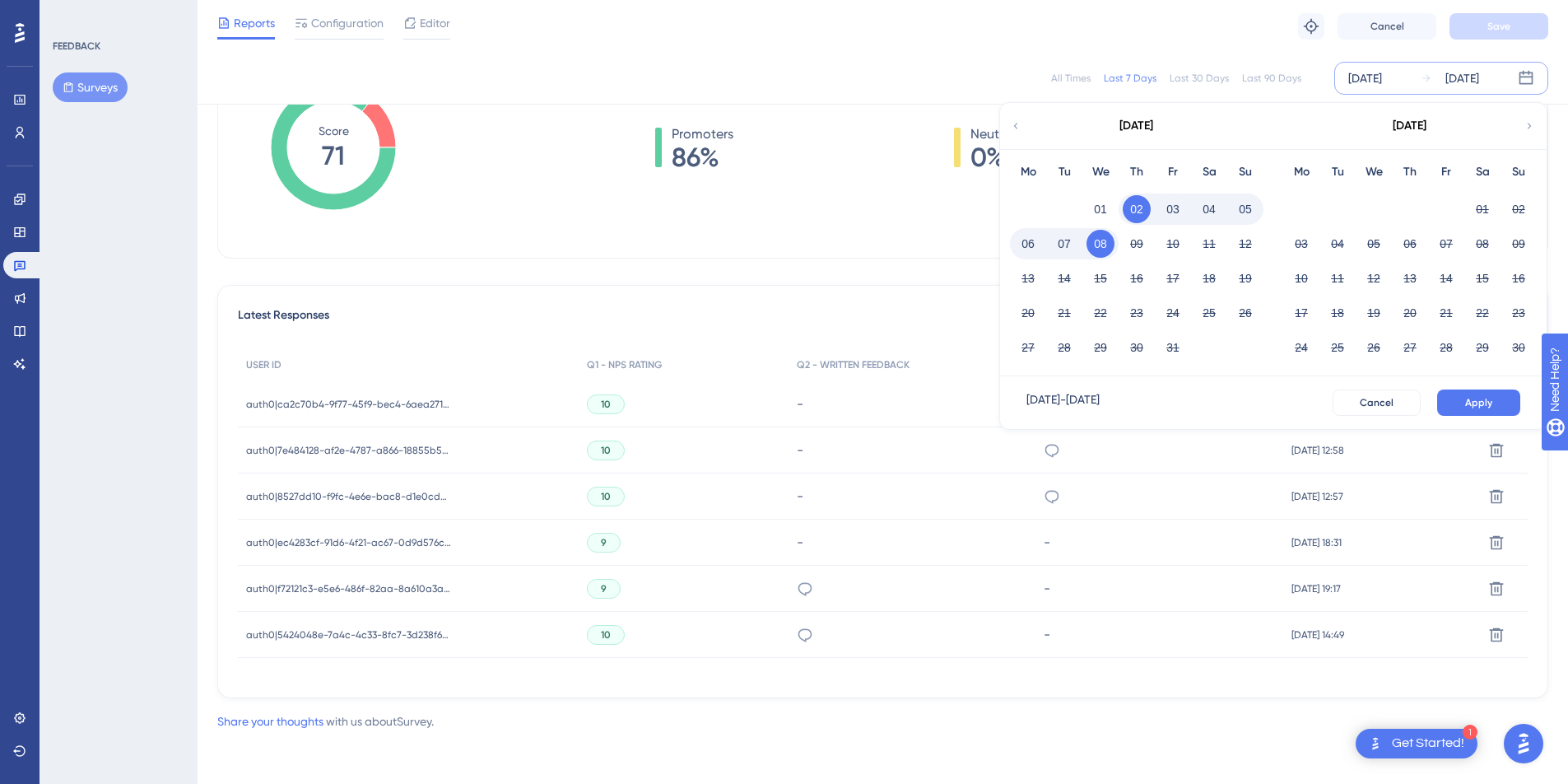
click at [1089, 243] on button "08" at bounding box center [1100, 244] width 28 height 28
click at [1100, 245] on button "08" at bounding box center [1100, 244] width 28 height 28
click at [1098, 241] on button "08" at bounding box center [1100, 244] width 28 height 28
click at [1494, 402] on button "Apply" at bounding box center [1479, 402] width 83 height 26
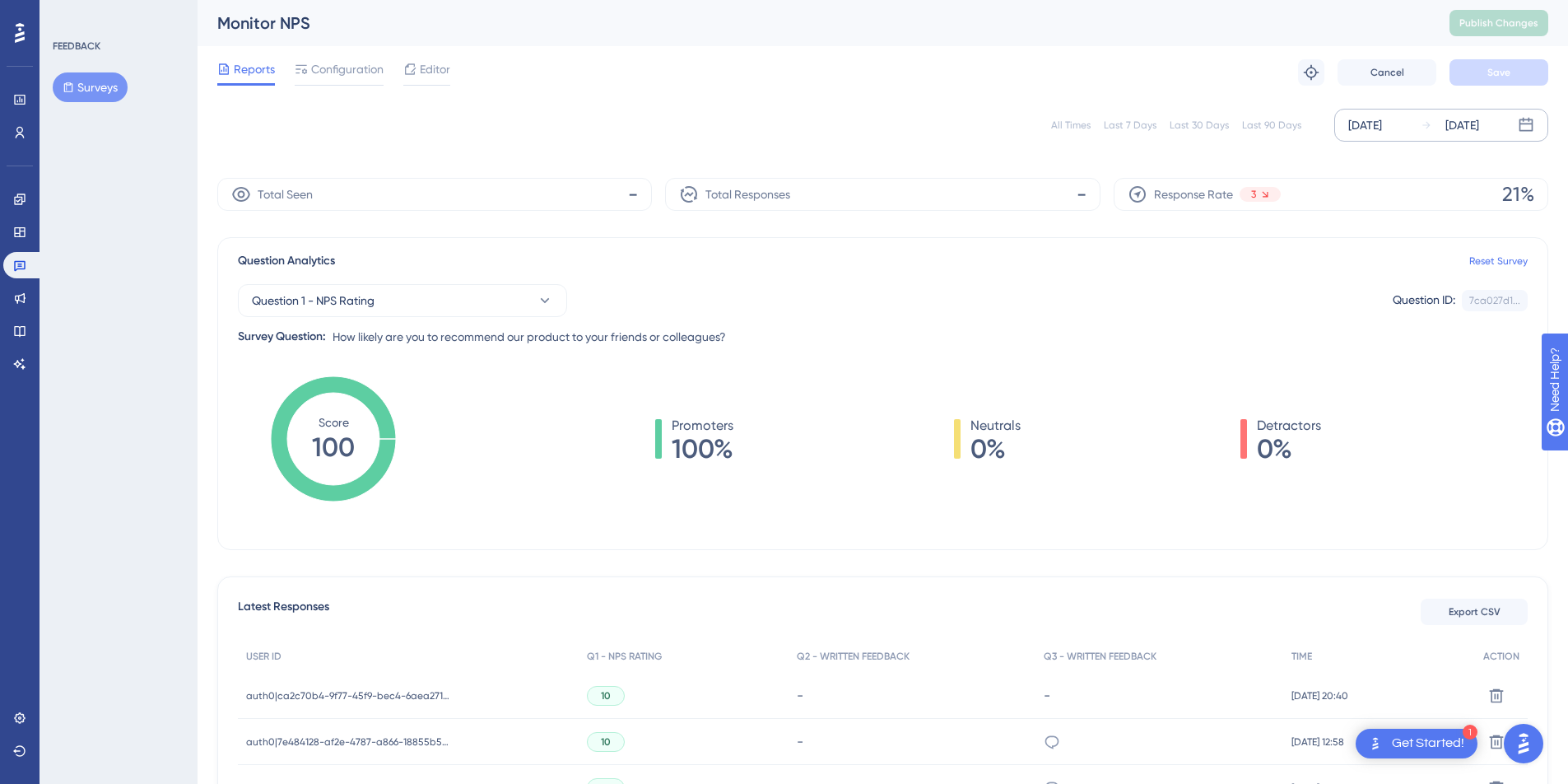
scroll to position [193, 0]
